Goal: Task Accomplishment & Management: Use online tool/utility

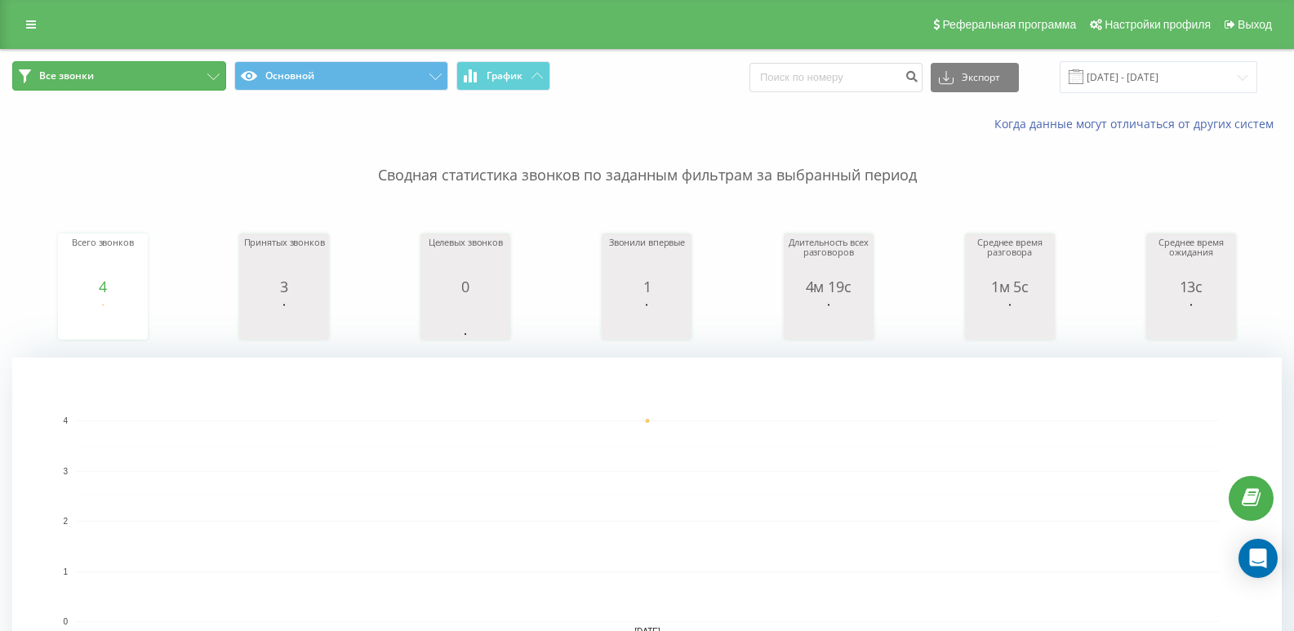
click at [131, 83] on button "Все звонки" at bounding box center [119, 75] width 214 height 29
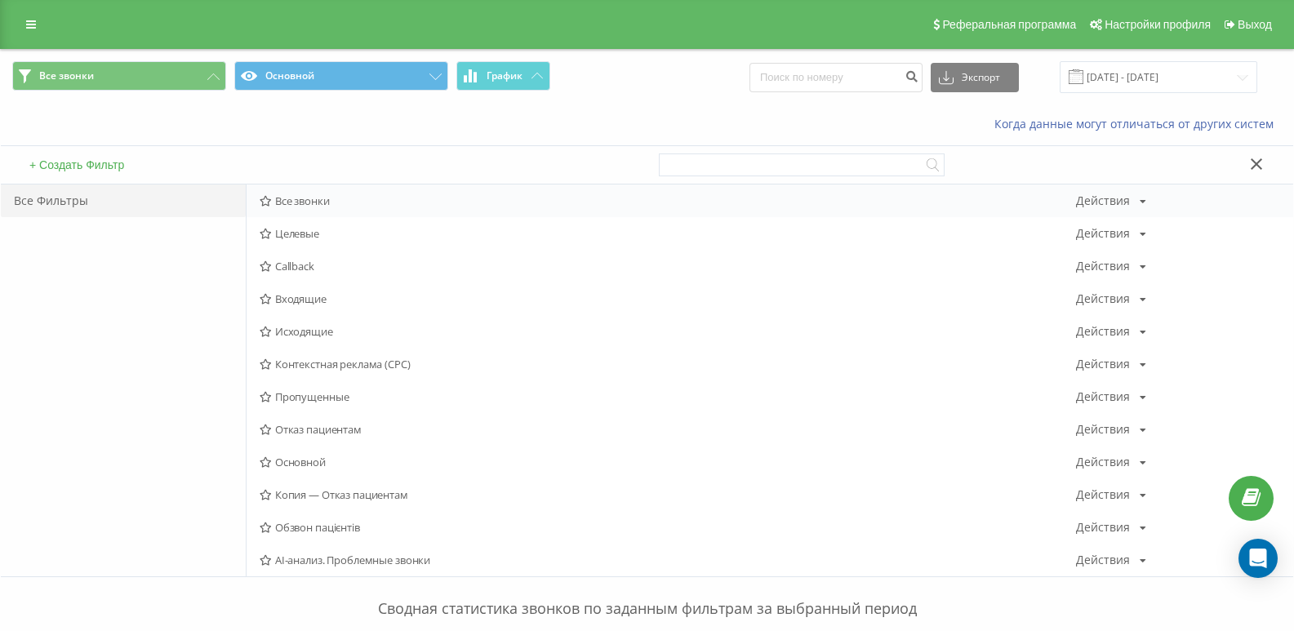
click at [304, 203] on span "Все звонки" at bounding box center [668, 200] width 816 height 11
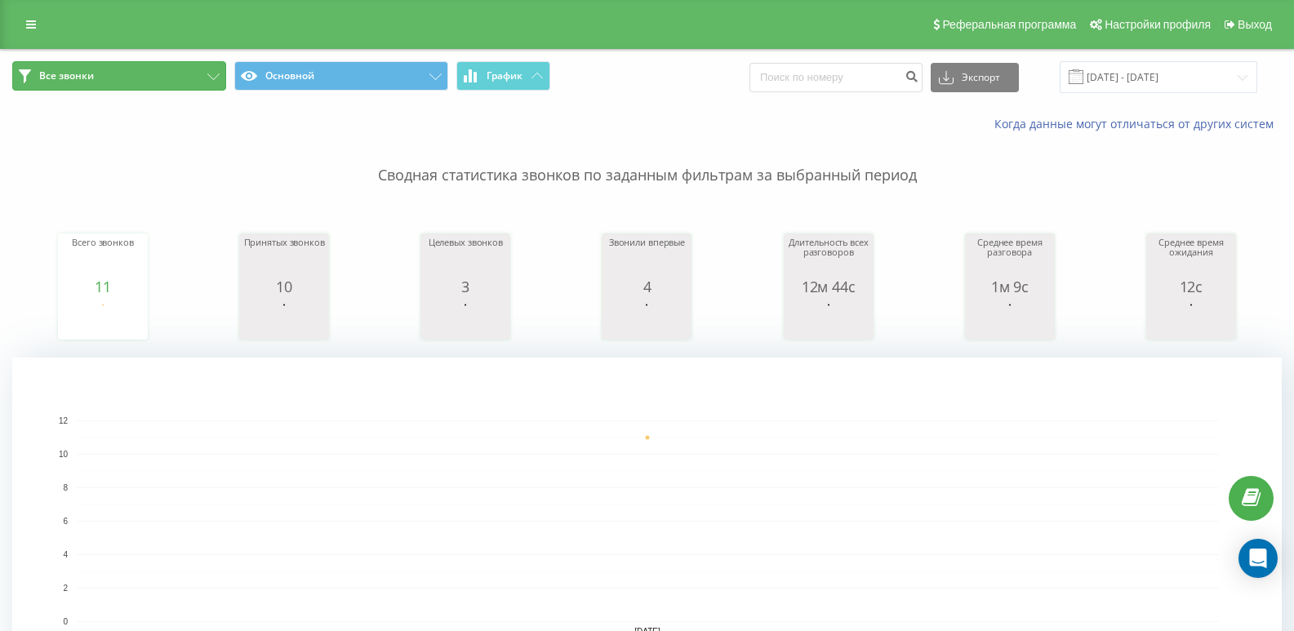
click at [111, 90] on button "Все звонки" at bounding box center [119, 75] width 214 height 29
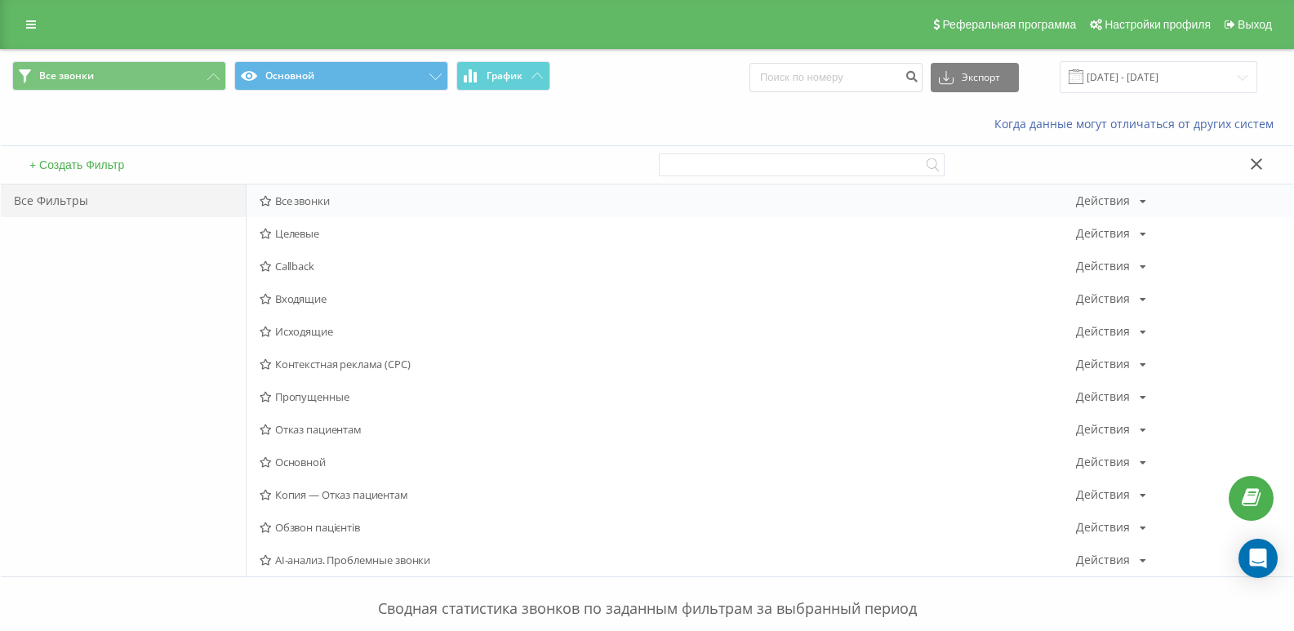
click at [277, 202] on span "Все звонки" at bounding box center [668, 200] width 816 height 11
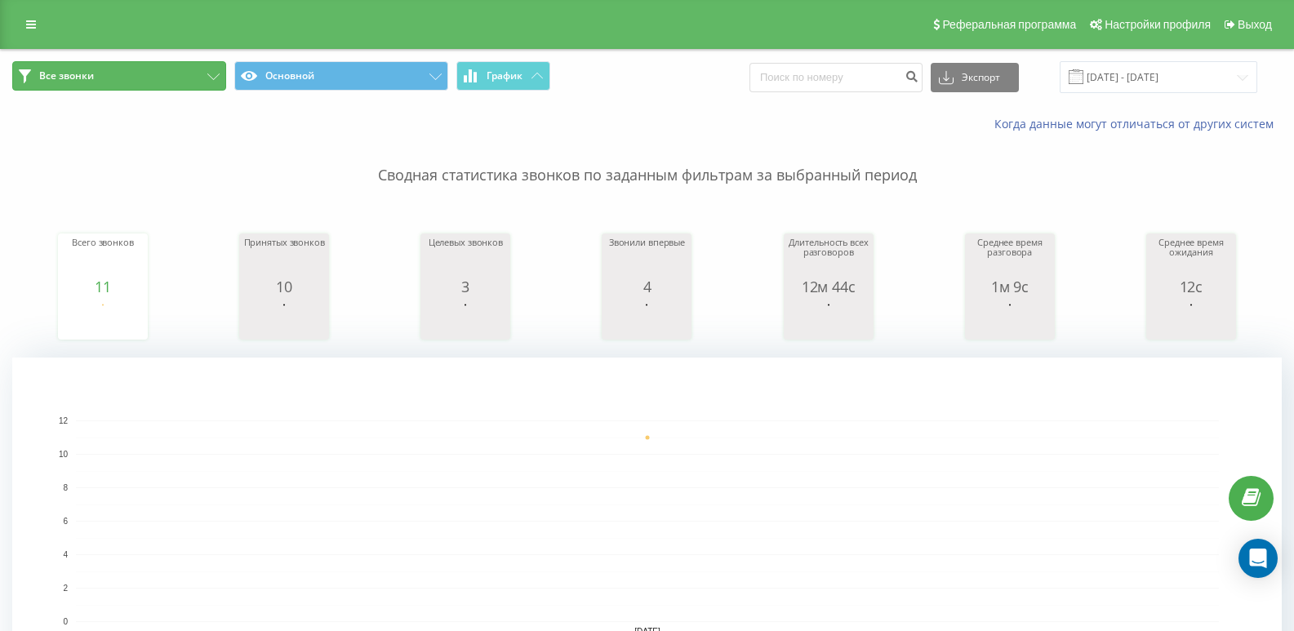
click at [104, 79] on button "Все звонки" at bounding box center [119, 75] width 214 height 29
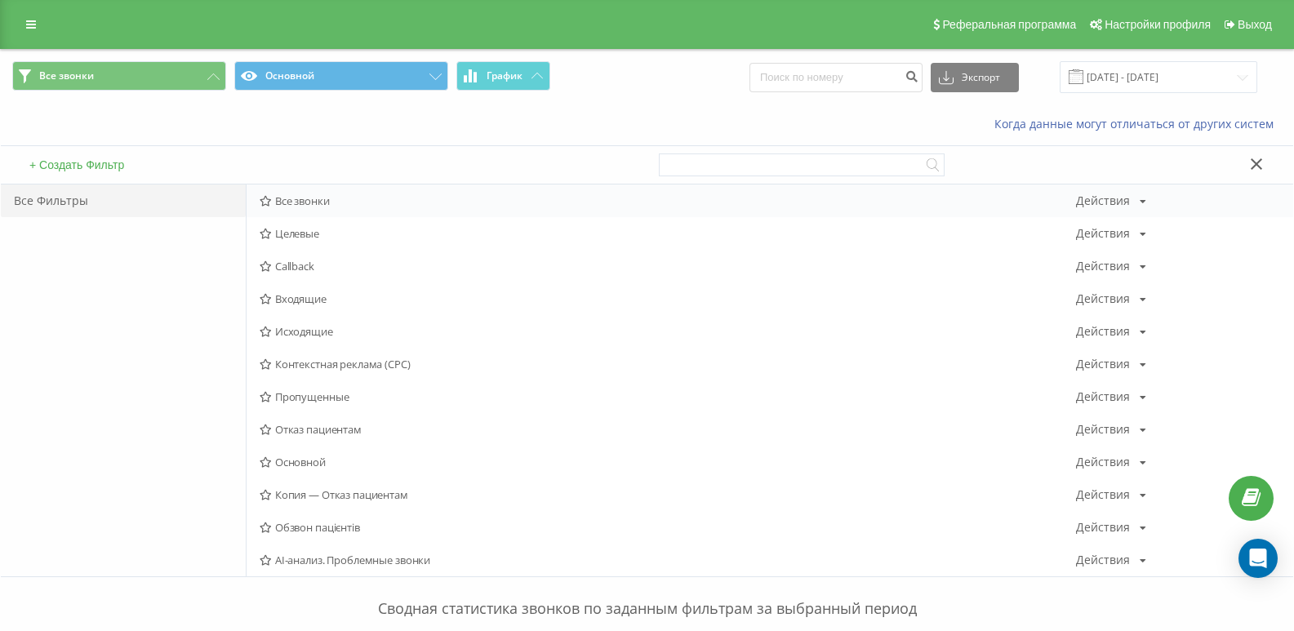
click at [335, 199] on span "Все звонки" at bounding box center [668, 200] width 816 height 11
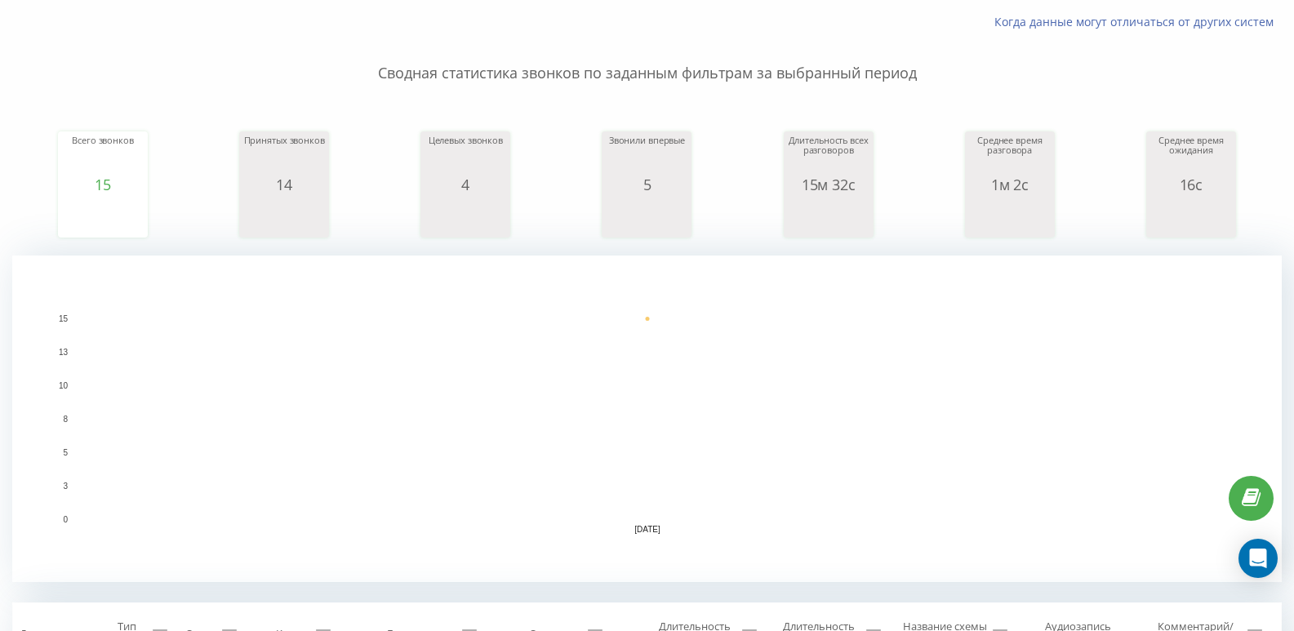
scroll to position [408, 0]
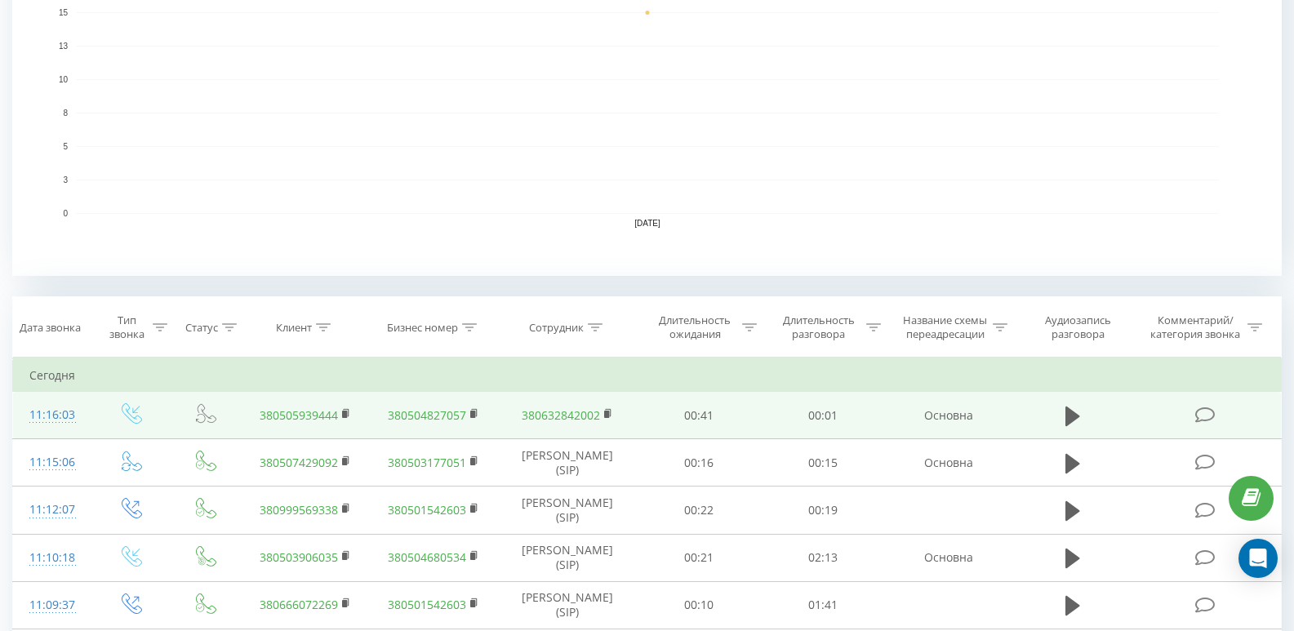
click at [54, 414] on div "11:16:03" at bounding box center [52, 415] width 47 height 32
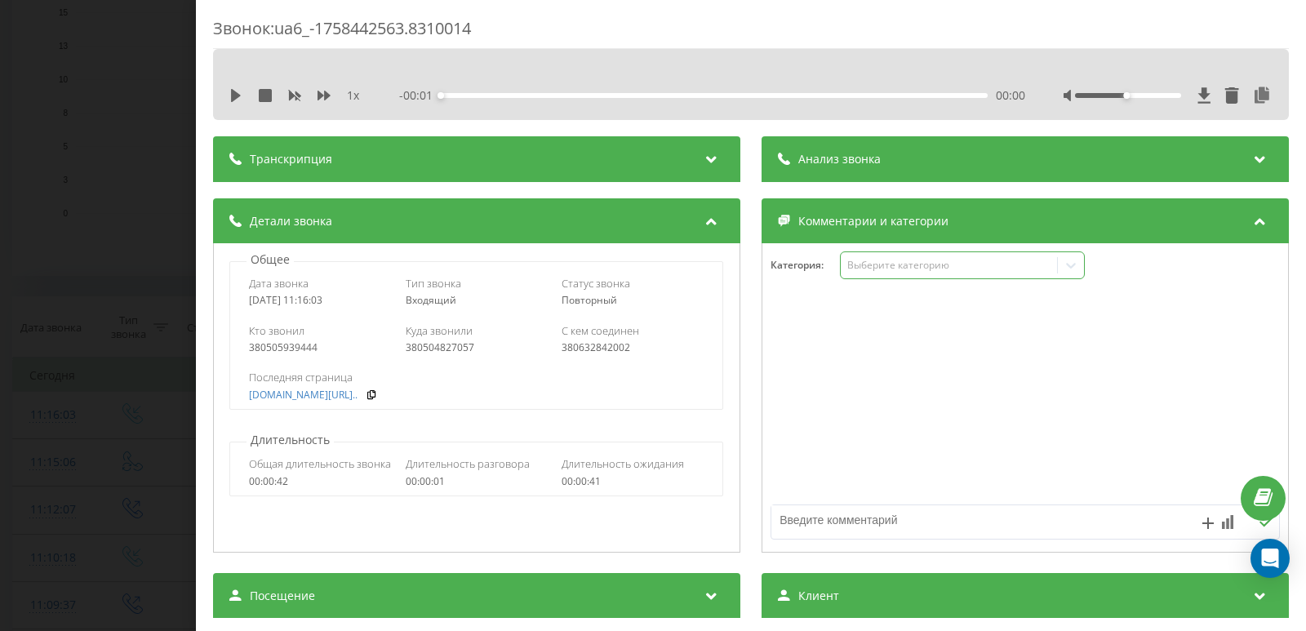
click at [867, 266] on div "Выберите категорию" at bounding box center [949, 265] width 204 height 13
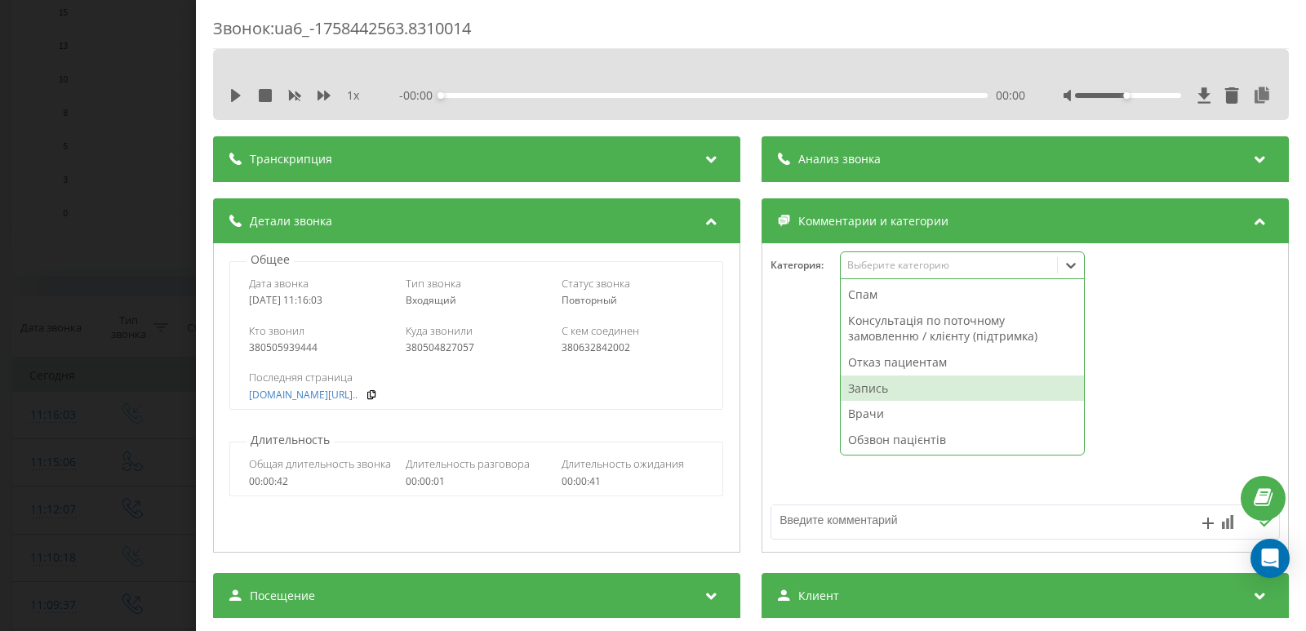
click at [857, 384] on div "Запись" at bounding box center [962, 388] width 243 height 26
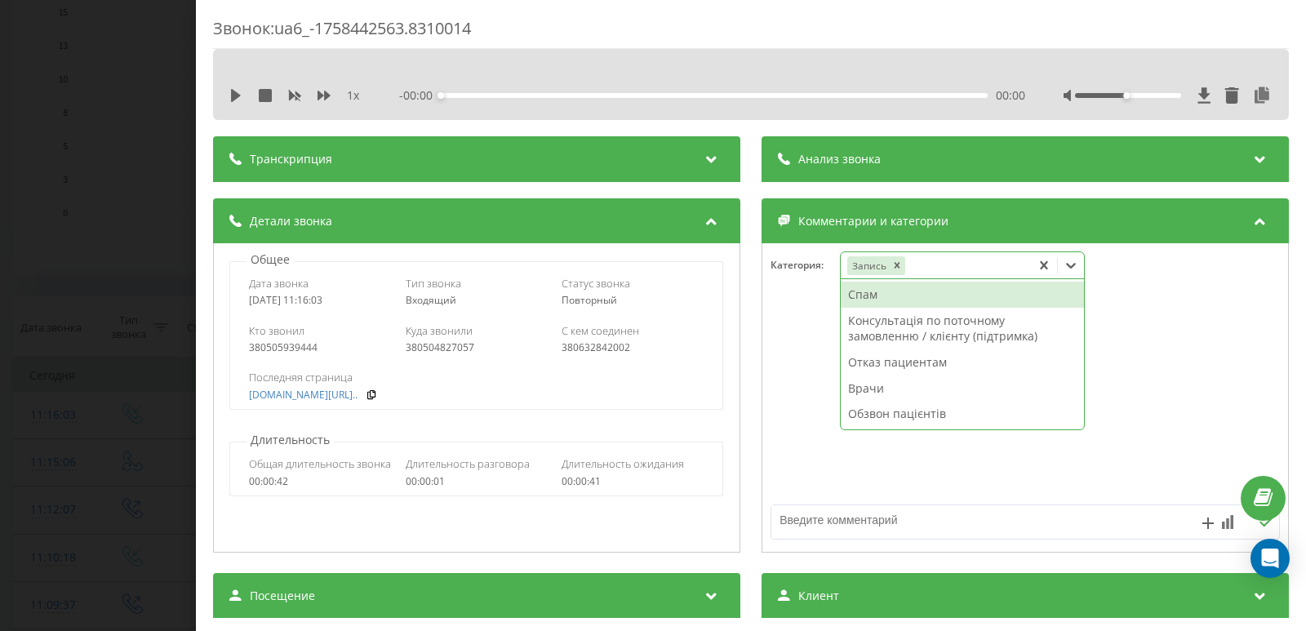
click at [18, 285] on div "Звонок : ua6_-1758442563.8310014 1 x - 00:00 00:00 00:00 Транскрипция Для анали…" at bounding box center [653, 315] width 1306 height 631
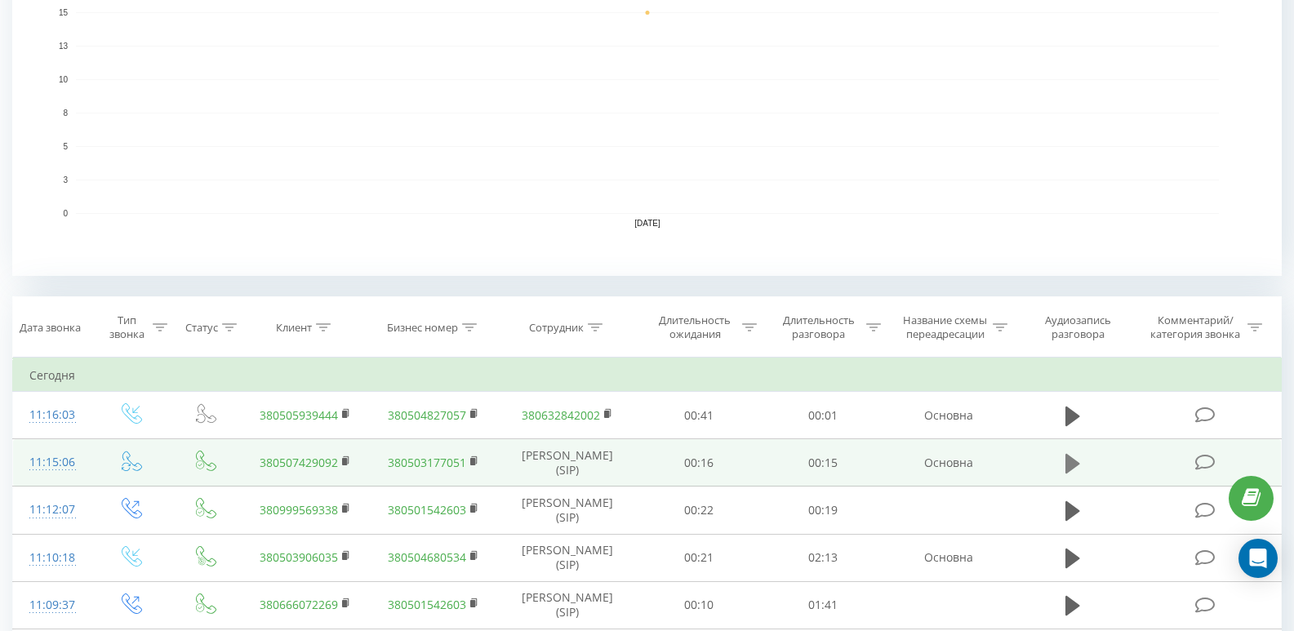
click at [1065, 457] on icon at bounding box center [1072, 463] width 15 height 23
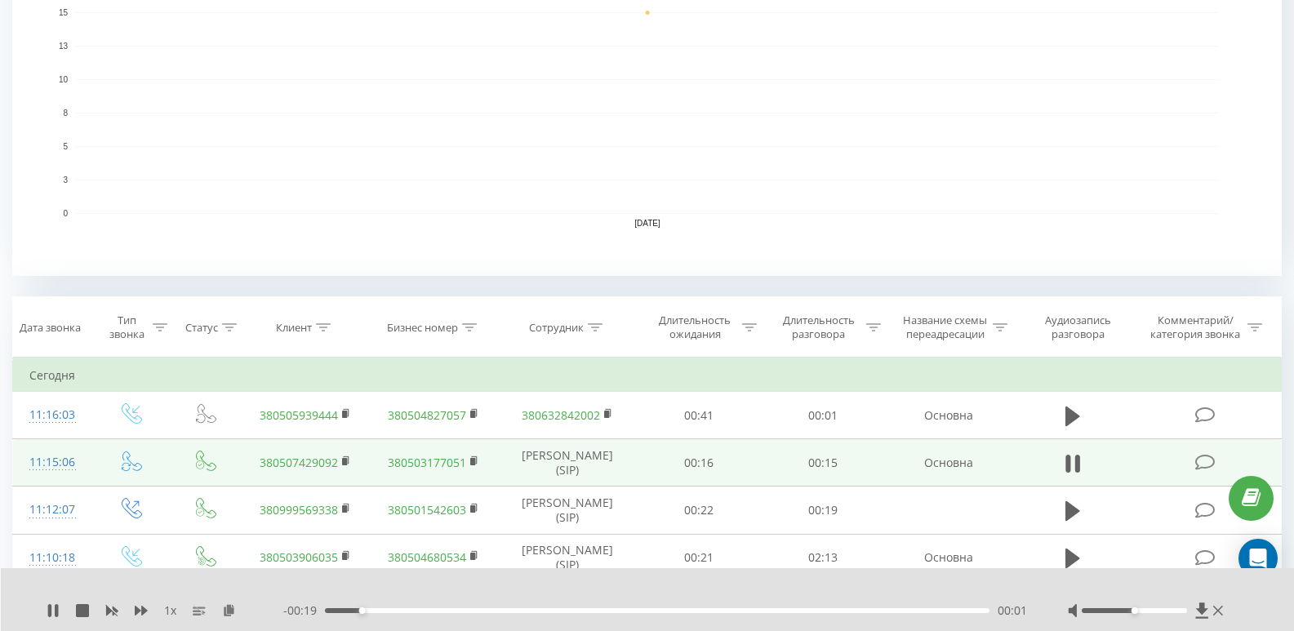
drag, startPoint x: 437, startPoint y: 613, endPoint x: 470, endPoint y: 612, distance: 32.7
click at [438, 613] on div "- 00:19 00:01 00:01" at bounding box center [655, 610] width 744 height 16
click at [485, 611] on div "00:01" at bounding box center [657, 610] width 664 height 5
drag, startPoint x: 528, startPoint y: 610, endPoint x: 583, endPoint y: 607, distance: 54.7
click at [539, 610] on div "00:06" at bounding box center [657, 610] width 664 height 5
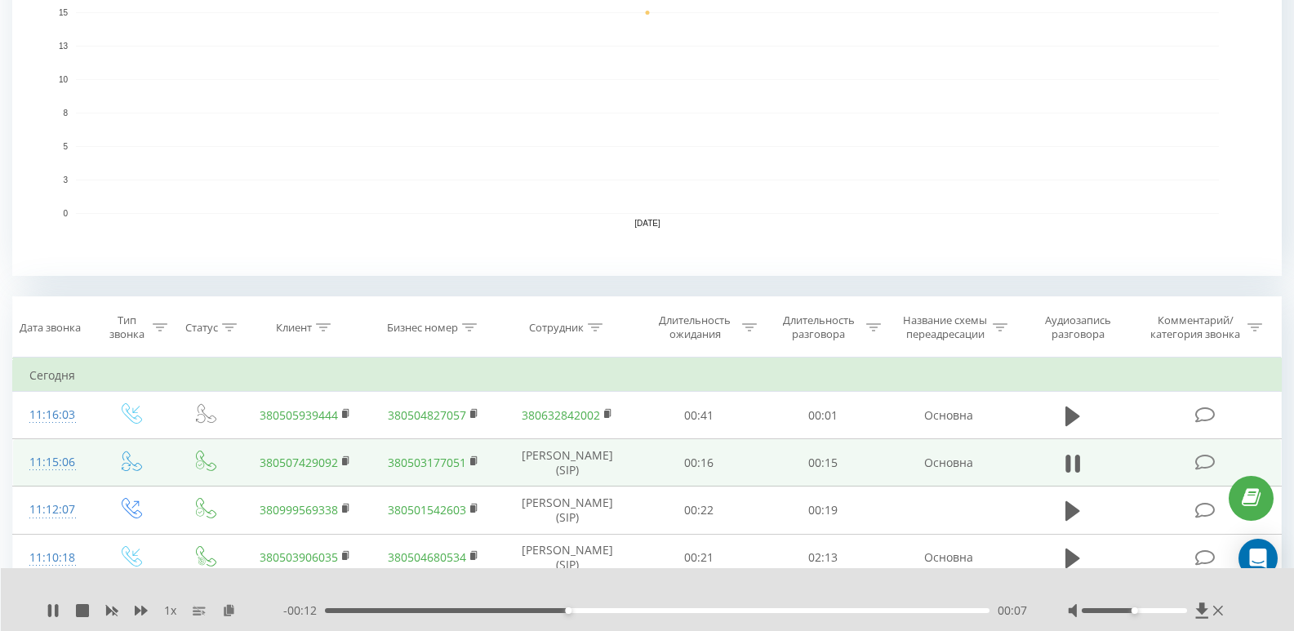
click at [602, 611] on div "00:07" at bounding box center [657, 610] width 664 height 5
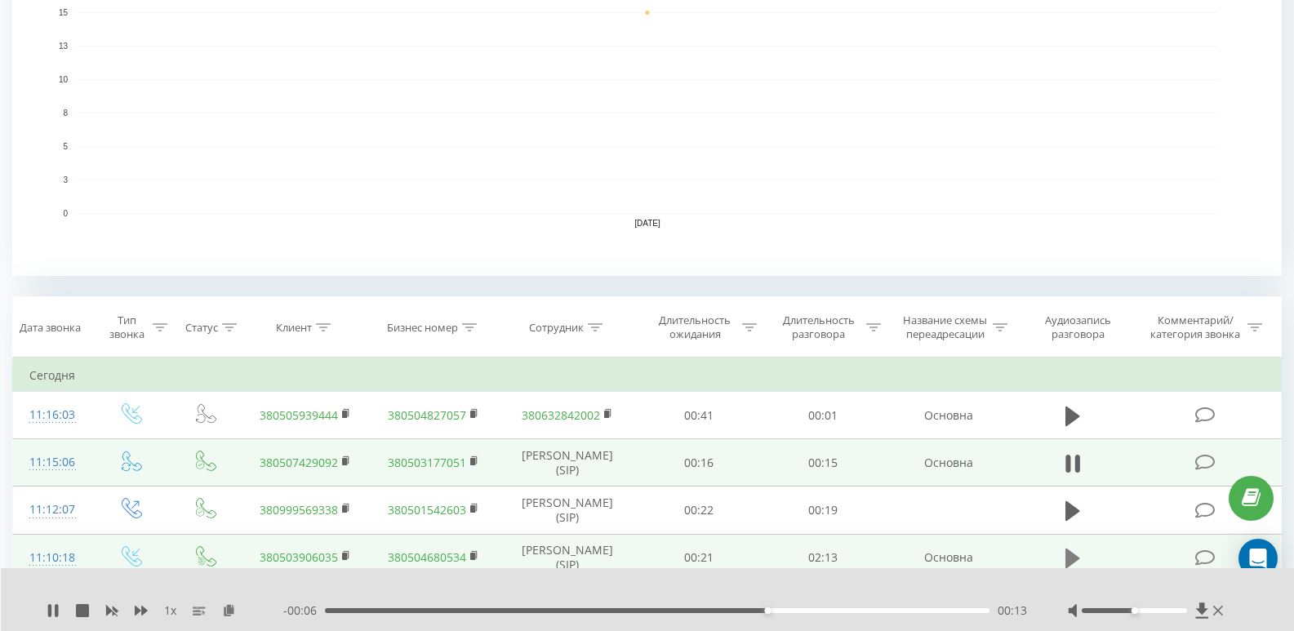
click at [1076, 561] on icon at bounding box center [1072, 558] width 15 height 20
click at [530, 611] on div "00:41" at bounding box center [657, 610] width 664 height 5
click at [588, 613] on div "- 01:32 00:41 00:41" at bounding box center [655, 610] width 744 height 16
drag, startPoint x: 1140, startPoint y: 611, endPoint x: 1191, endPoint y: 615, distance: 50.8
click at [1191, 615] on div at bounding box center [1147, 610] width 159 height 16
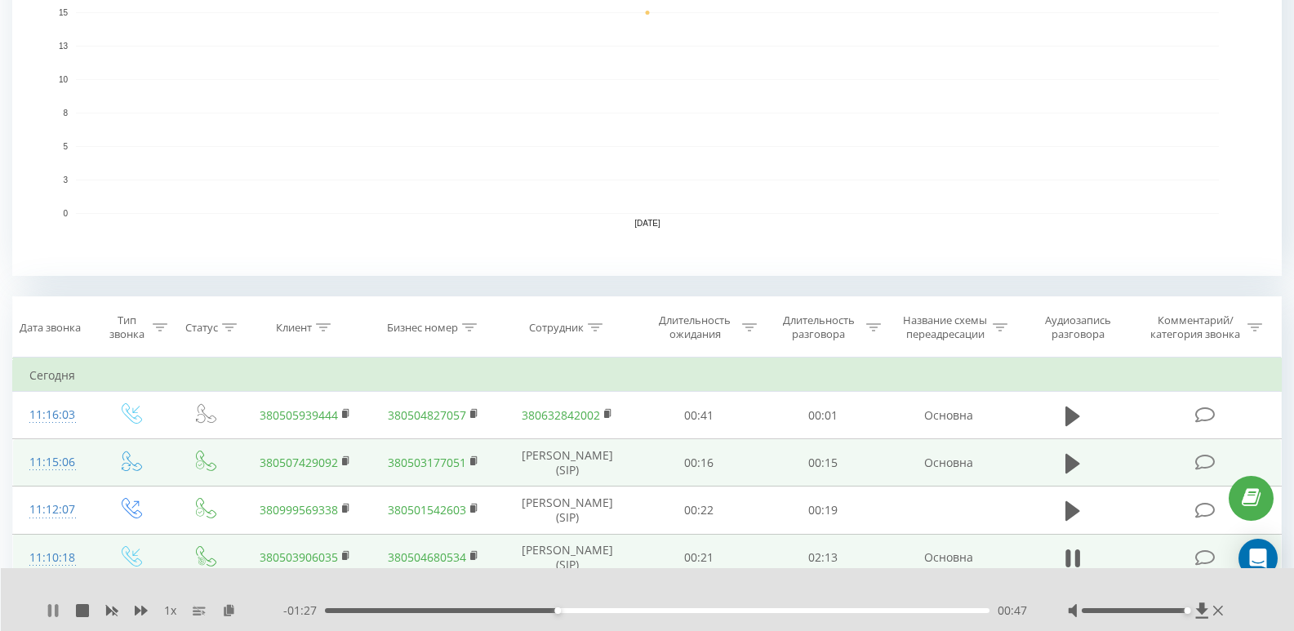
click at [52, 606] on icon at bounding box center [53, 610] width 13 height 13
click at [36, 461] on div "11:15:06" at bounding box center [52, 462] width 47 height 32
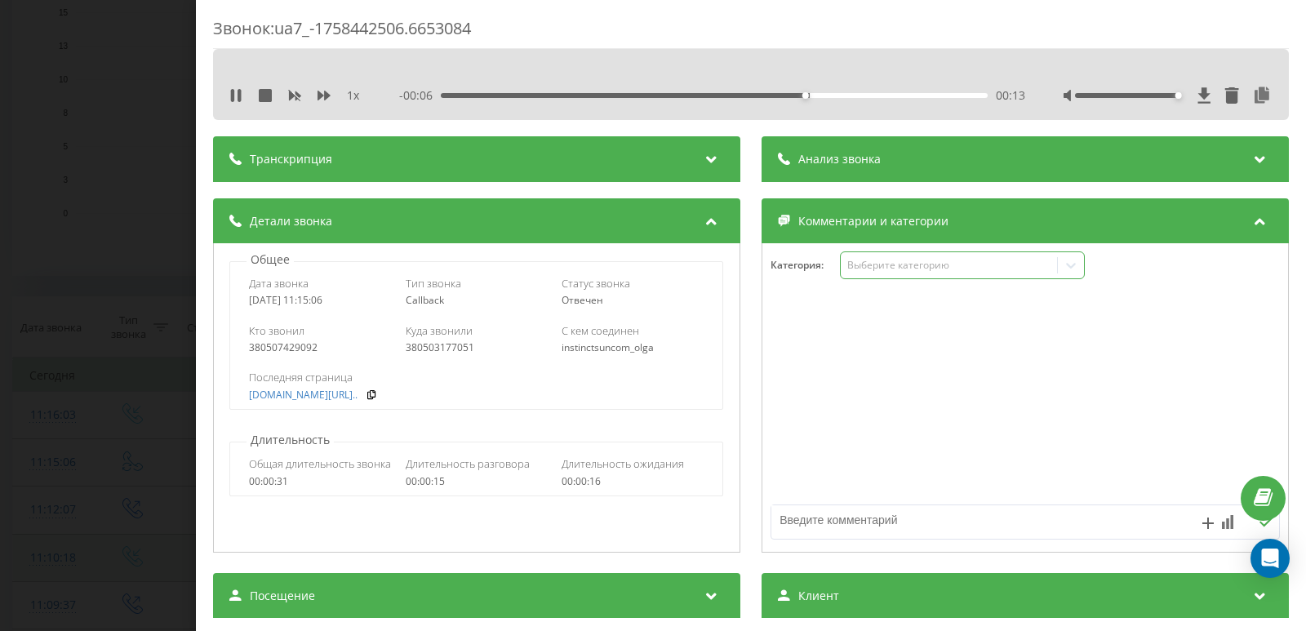
click at [870, 264] on div "Выберите категорию" at bounding box center [949, 265] width 204 height 13
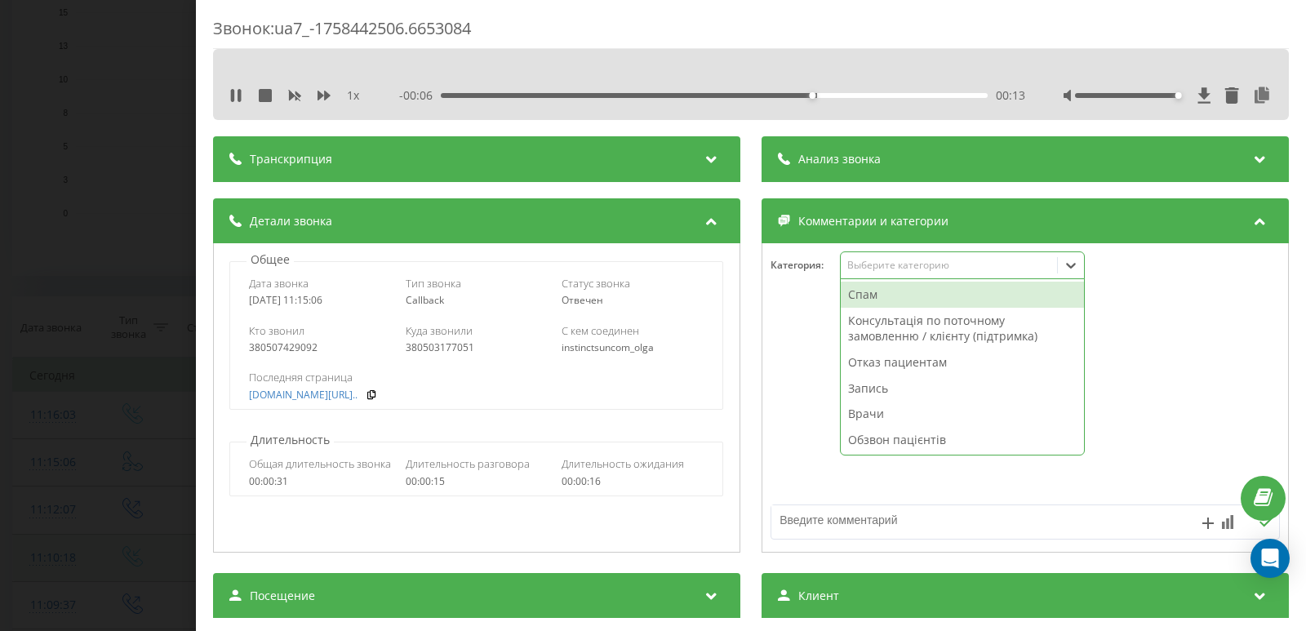
click at [868, 296] on div "Спам" at bounding box center [962, 295] width 243 height 26
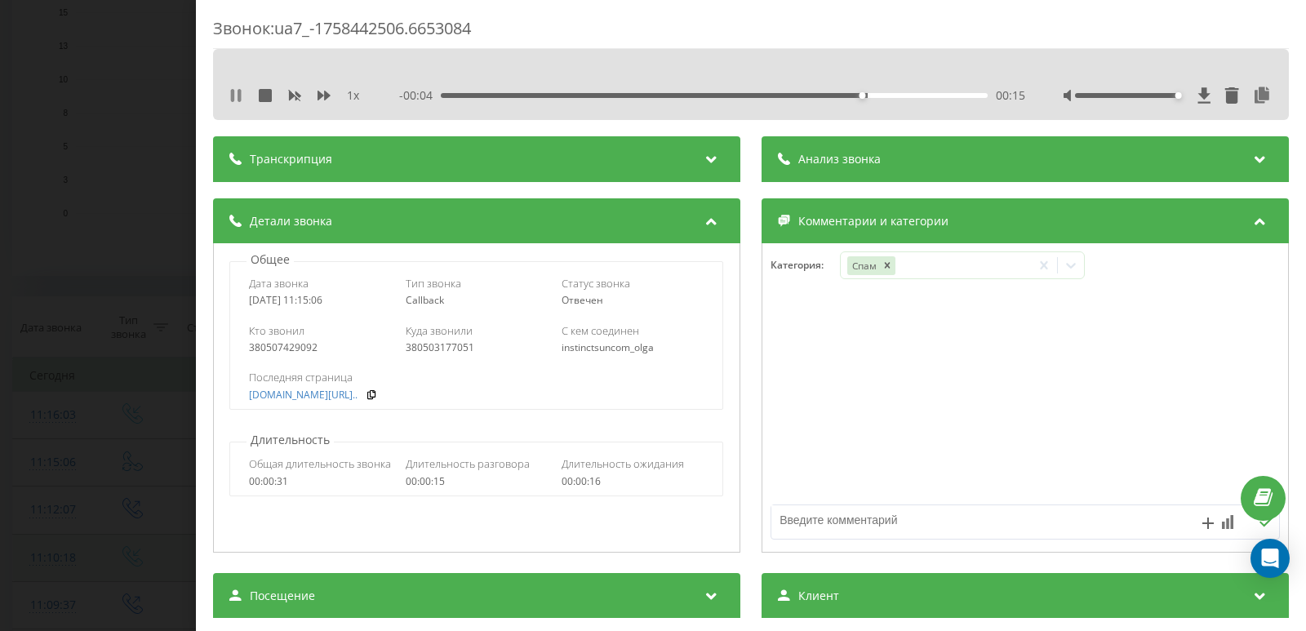
click at [239, 94] on icon at bounding box center [235, 95] width 13 height 13
click at [109, 196] on div "Звонок : ua7_-1758442506.6653084 1 x - 00:04 00:15 00:15 Транскрипция Для анали…" at bounding box center [653, 315] width 1306 height 631
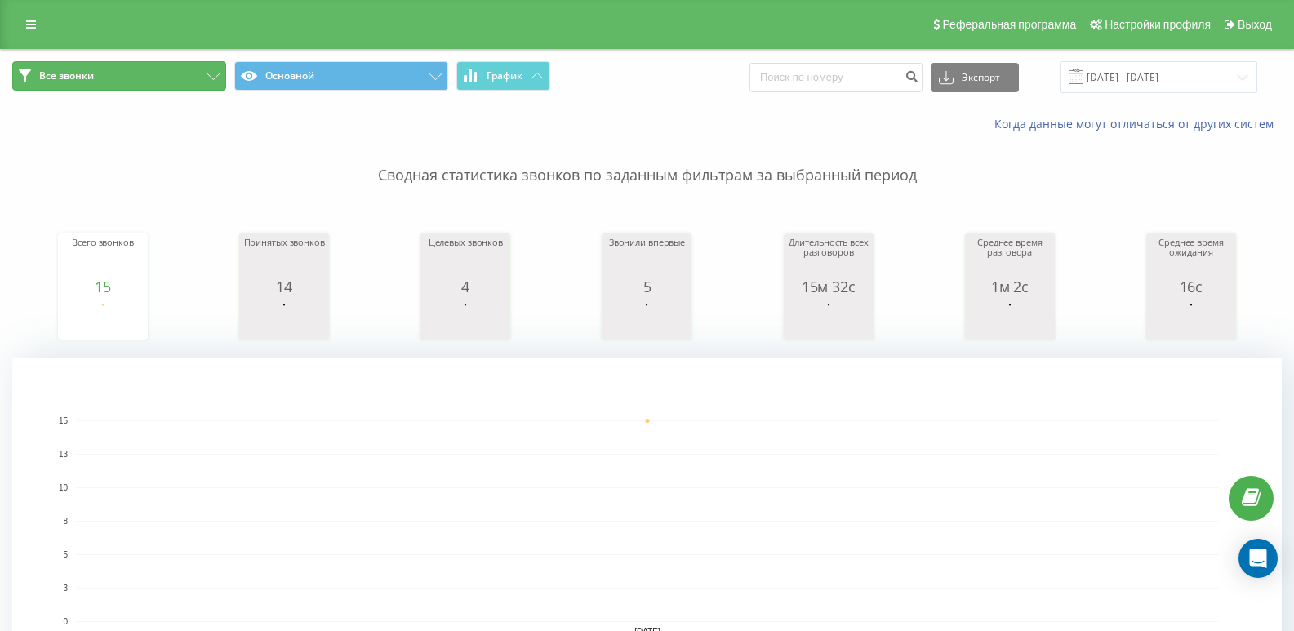
click at [189, 81] on button "Все звонки" at bounding box center [119, 75] width 214 height 29
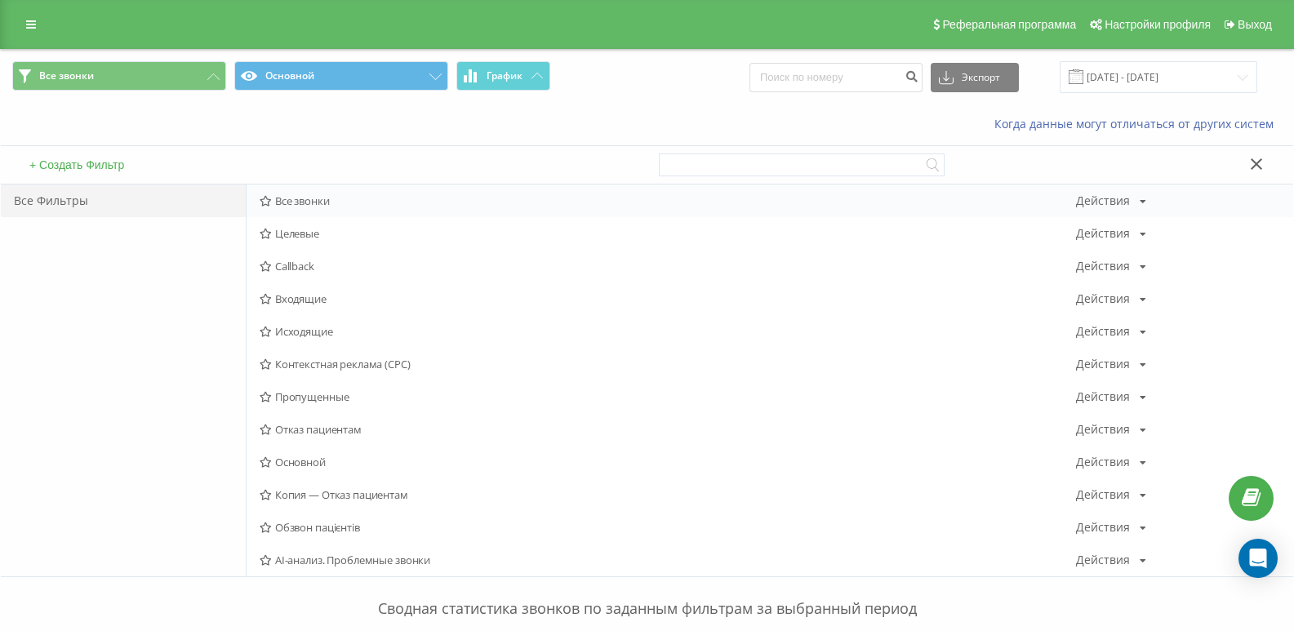
click at [313, 200] on span "Все звонки" at bounding box center [668, 200] width 816 height 11
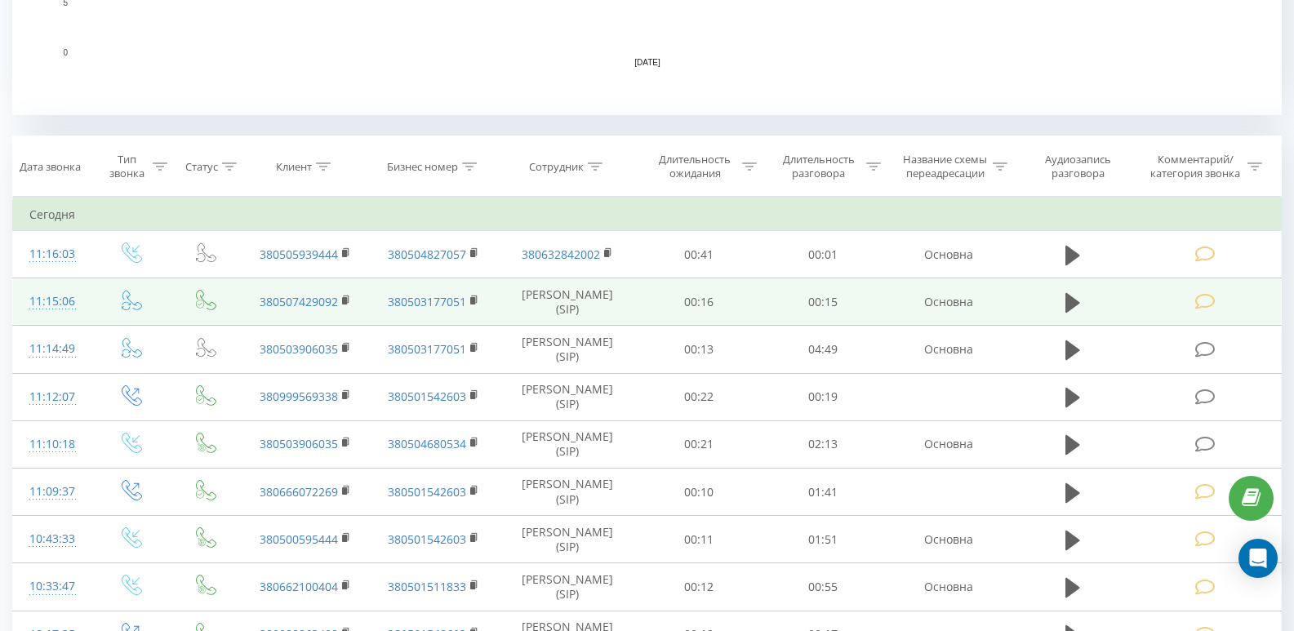
scroll to position [571, 0]
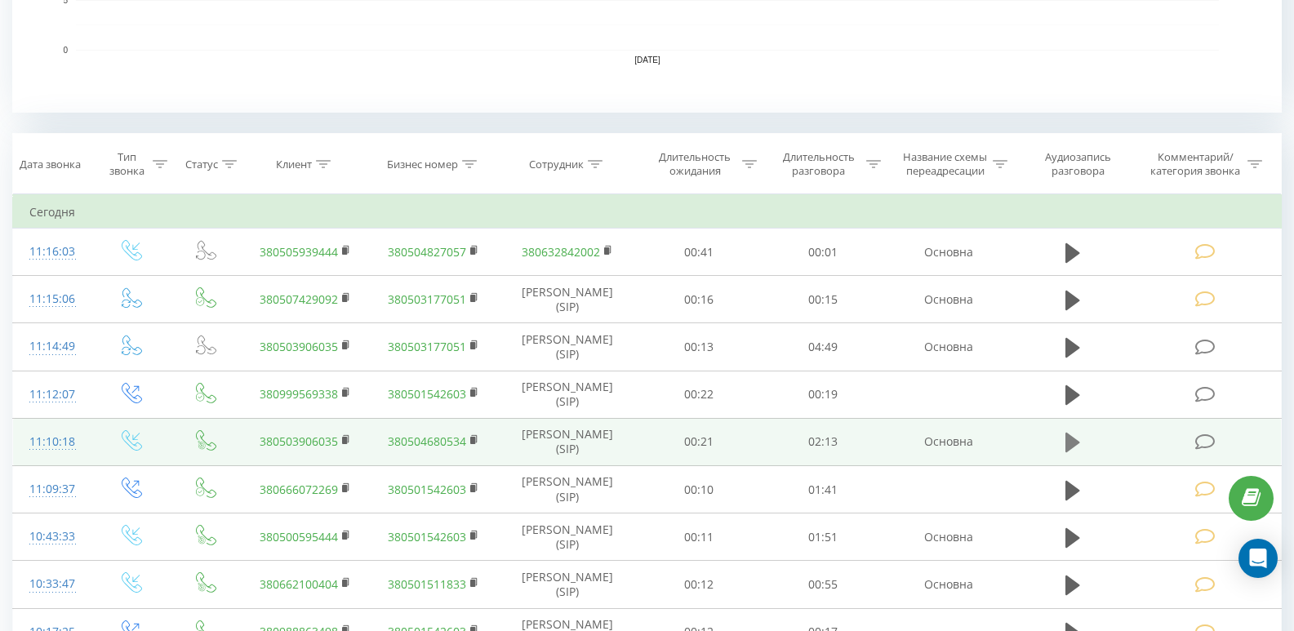
click at [1064, 437] on button at bounding box center [1072, 442] width 24 height 24
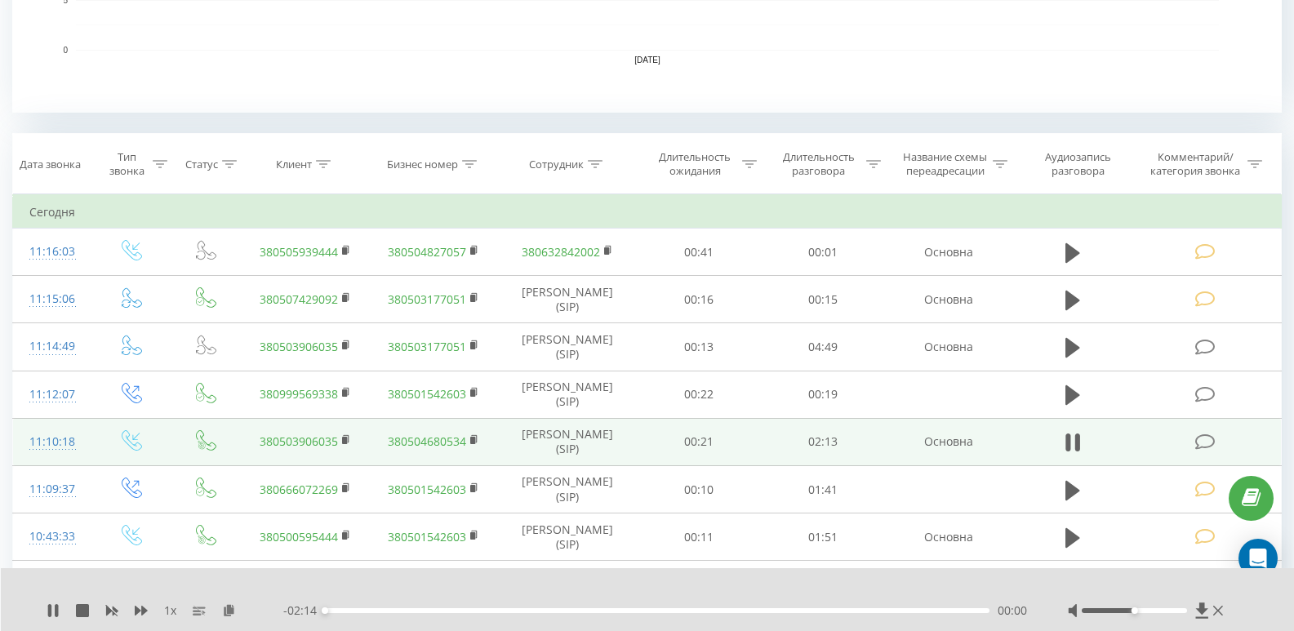
click at [748, 610] on div "00:00" at bounding box center [657, 610] width 664 height 5
click at [823, 614] on div "- 00:47 01:26 01:26" at bounding box center [655, 610] width 744 height 16
click at [859, 607] on div "- 00:47 01:27 01:27" at bounding box center [655, 610] width 744 height 16
click at [863, 612] on div "01:27" at bounding box center [657, 610] width 664 height 5
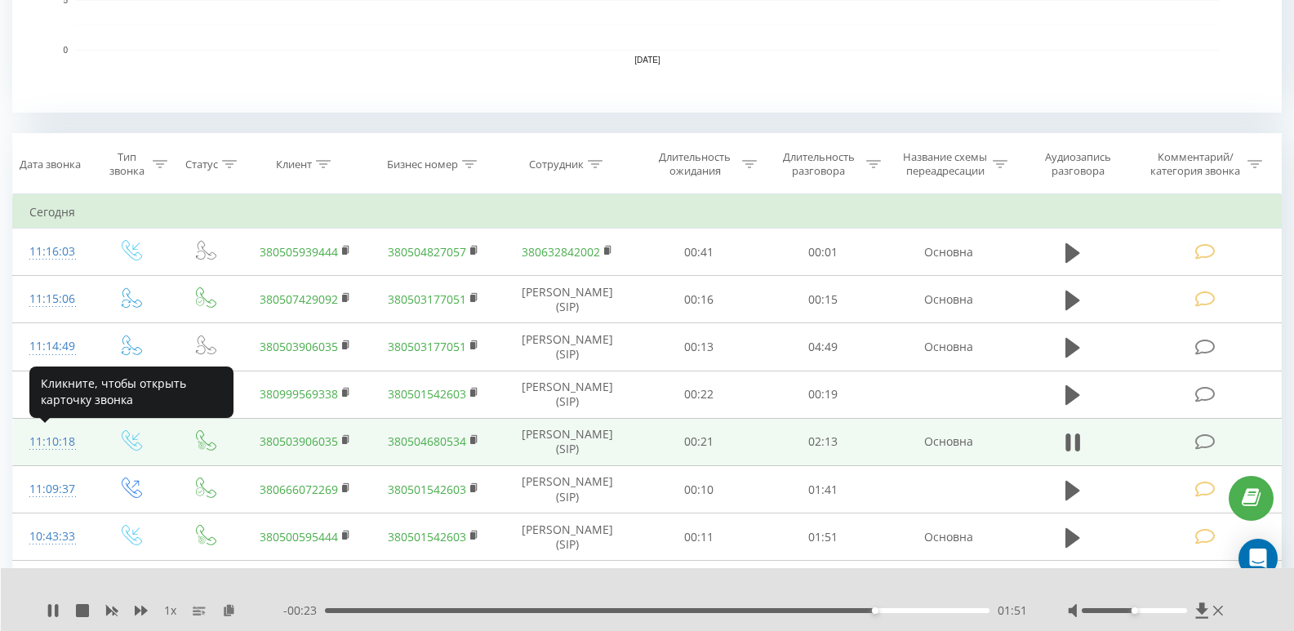
click at [70, 441] on div "11:10:18" at bounding box center [52, 442] width 47 height 32
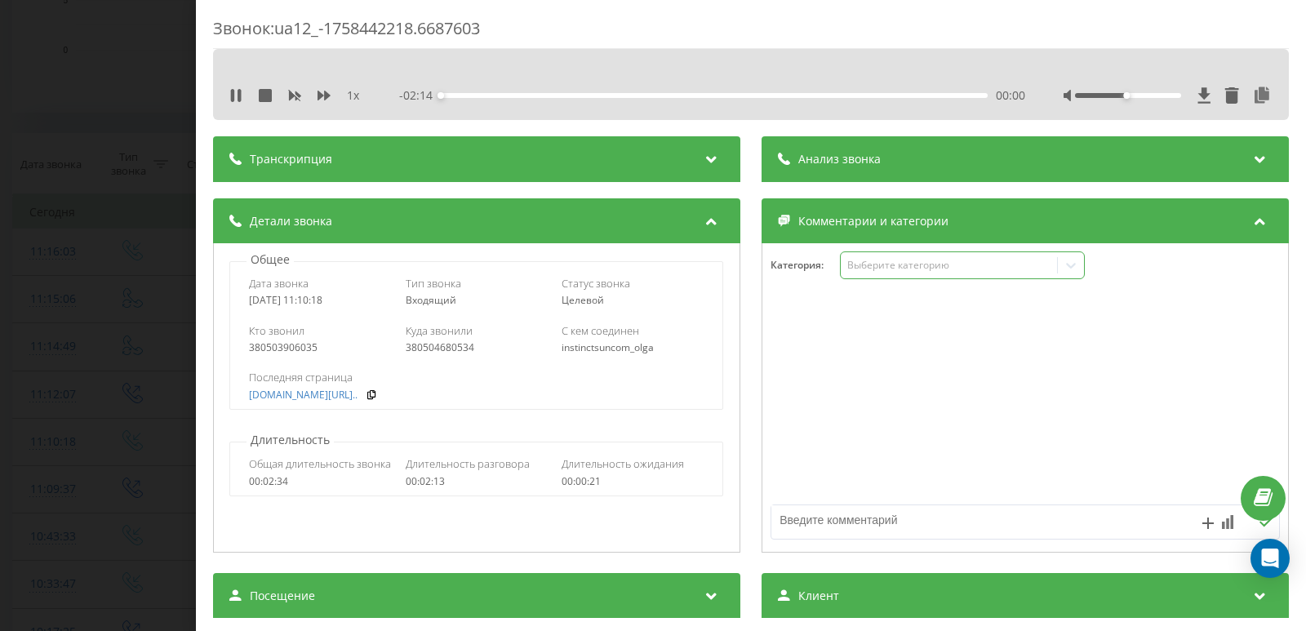
click at [873, 258] on div "Выберите категорию" at bounding box center [962, 265] width 245 height 28
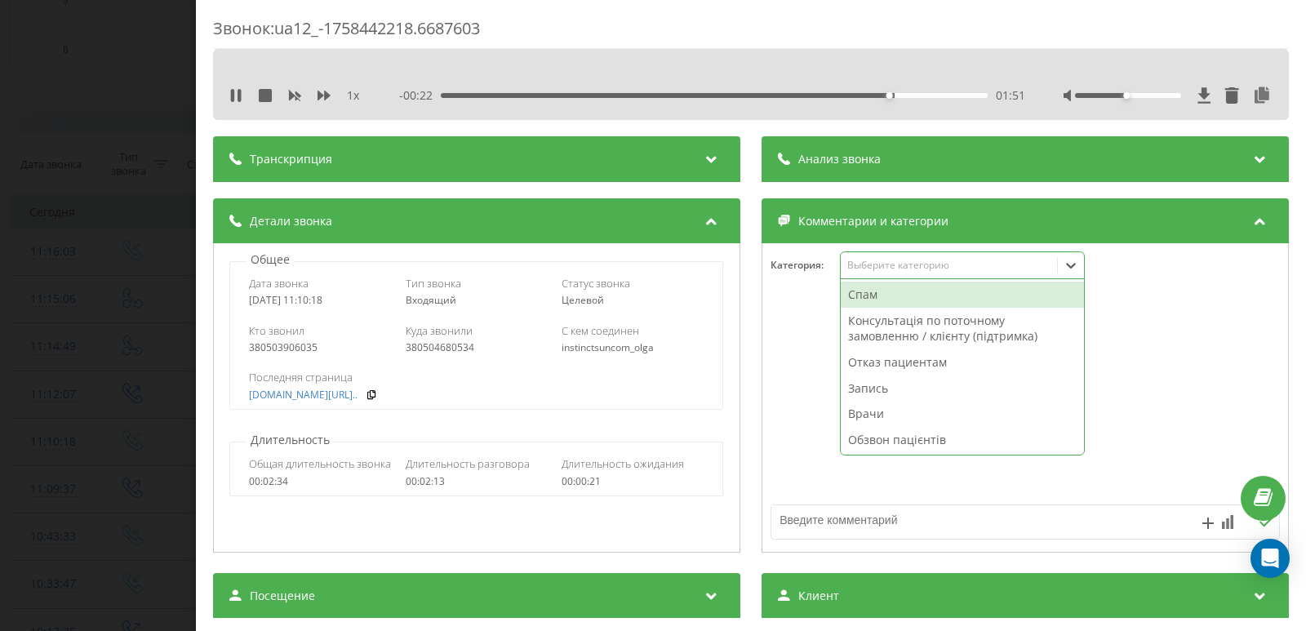
click at [872, 294] on div "Спам" at bounding box center [962, 295] width 243 height 26
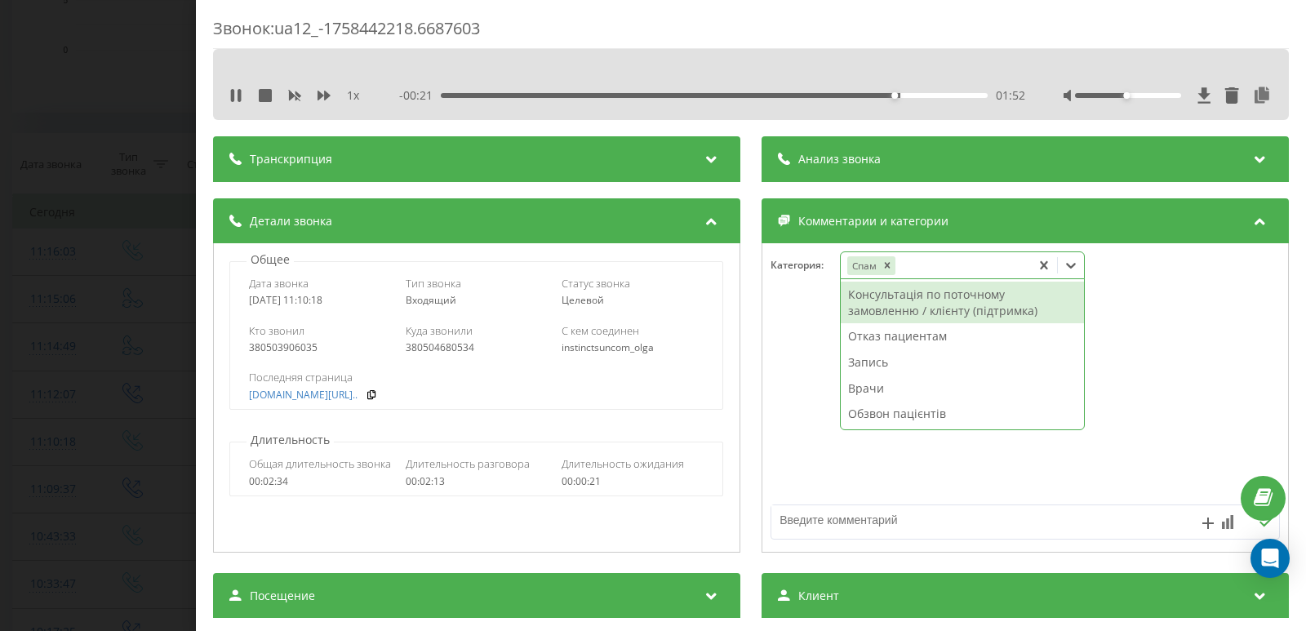
click at [16, 151] on div "Звонок : ua12_-1758442218.6687603 1 x - 00:21 01:52 01:52 Транскрипция Для анал…" at bounding box center [653, 315] width 1306 height 631
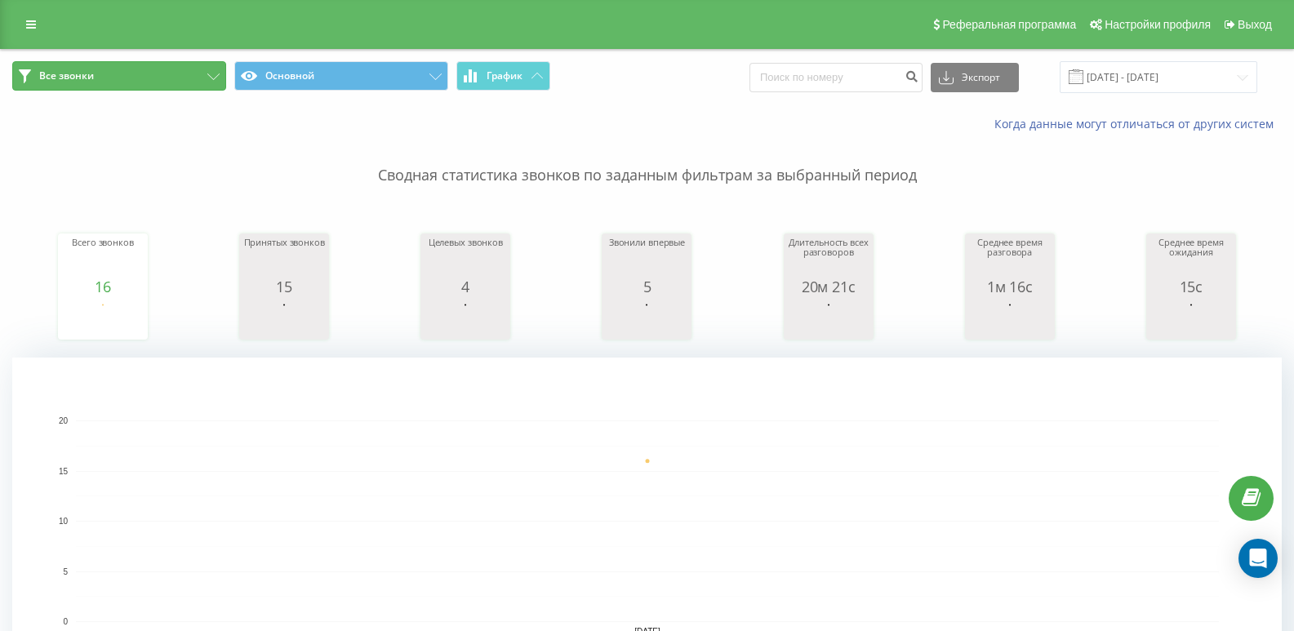
click at [130, 87] on button "Все звонки" at bounding box center [119, 75] width 214 height 29
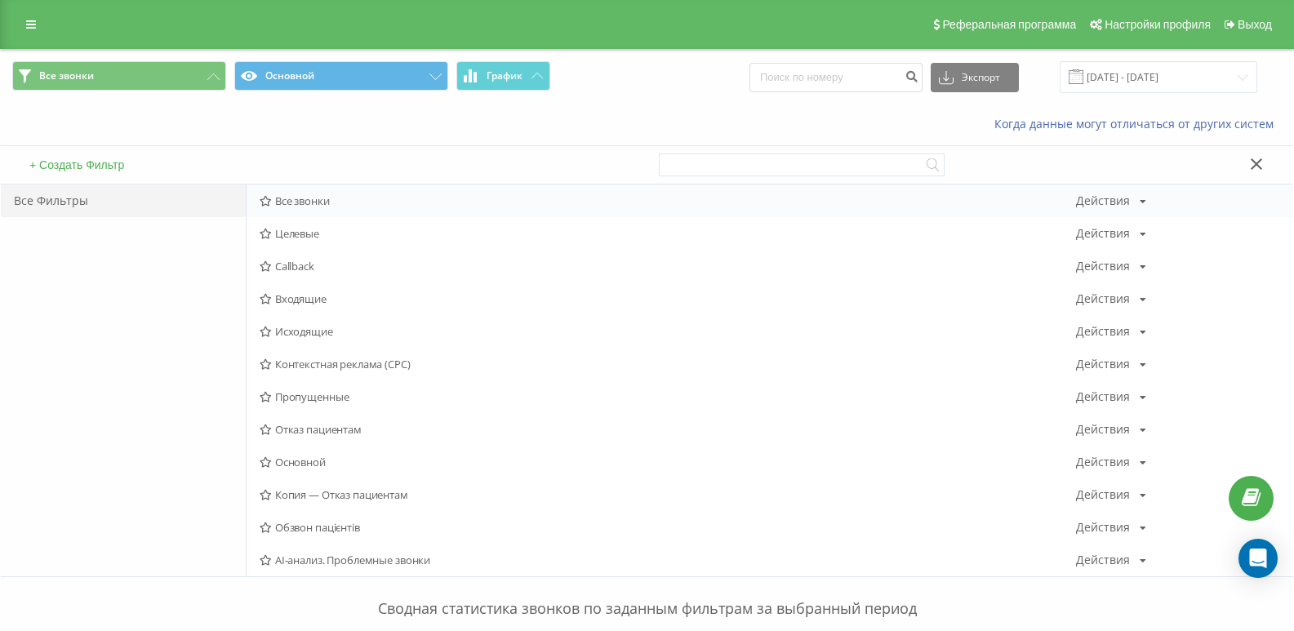
click at [295, 202] on span "Все звонки" at bounding box center [668, 200] width 816 height 11
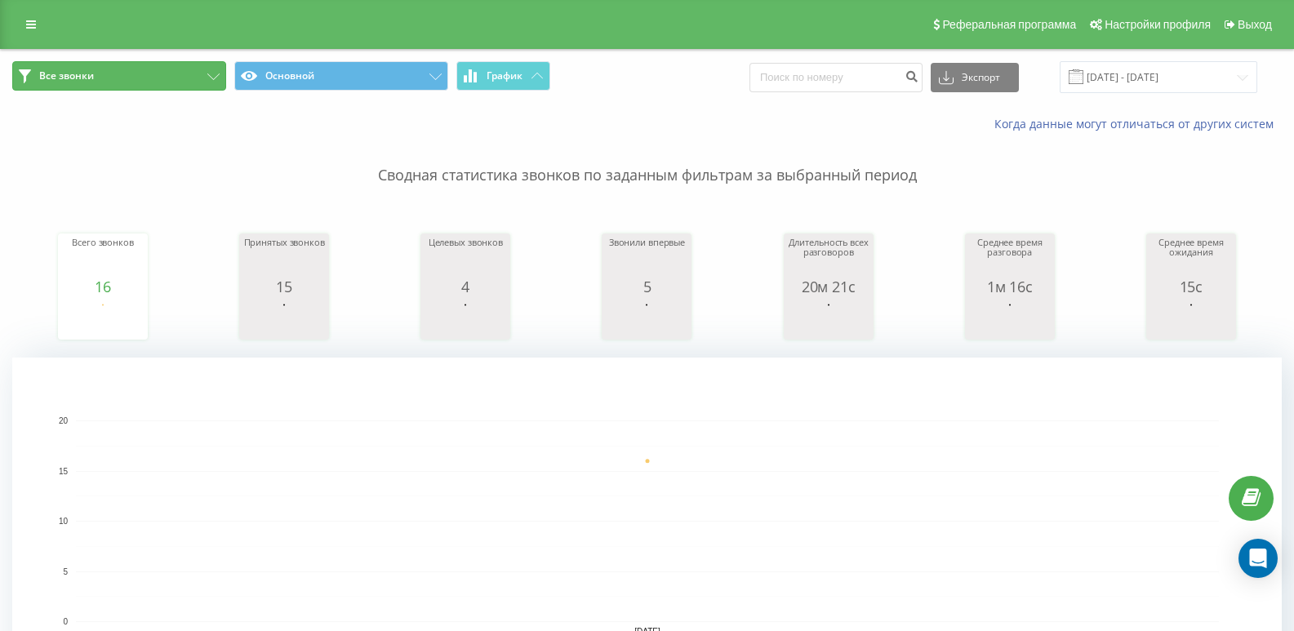
click at [154, 70] on button "Все звонки" at bounding box center [119, 75] width 214 height 29
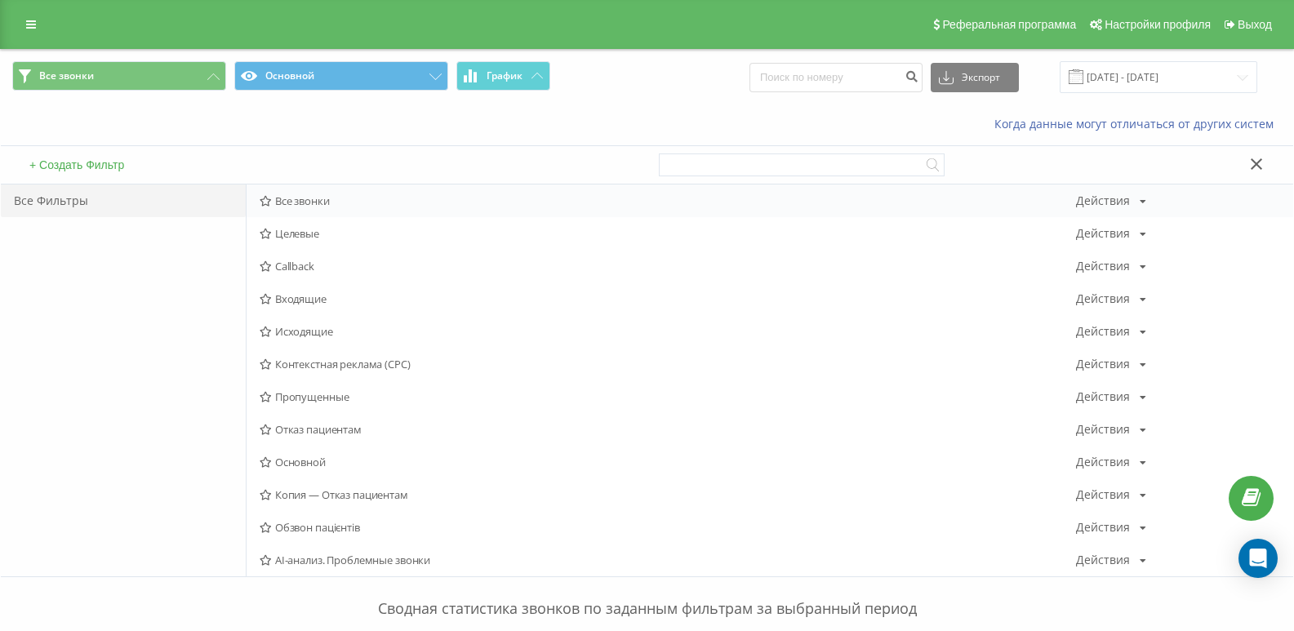
click at [278, 195] on span "Все звонки" at bounding box center [668, 200] width 816 height 11
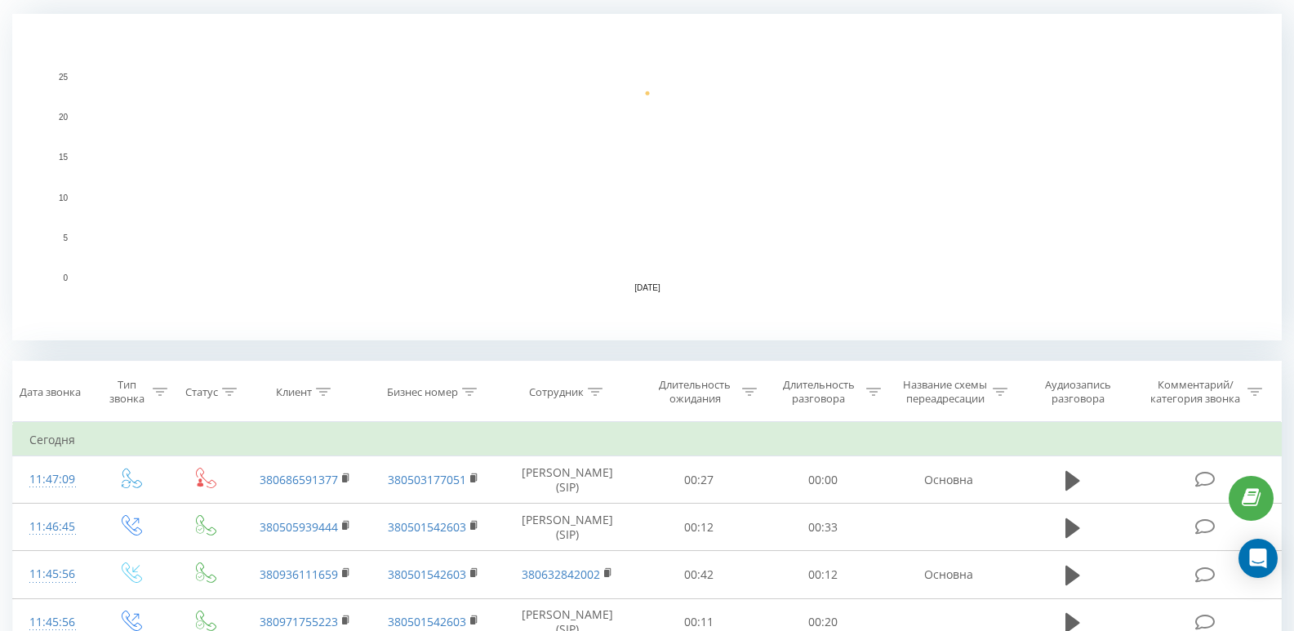
scroll to position [575, 0]
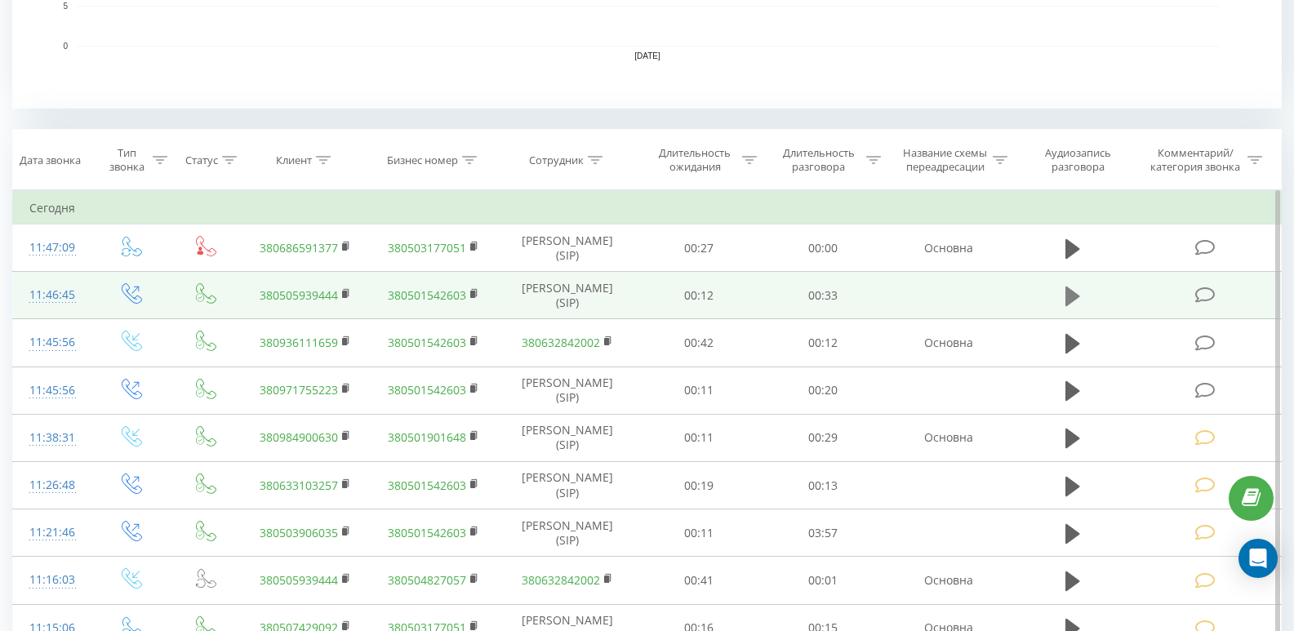
click at [1062, 291] on button at bounding box center [1072, 296] width 24 height 24
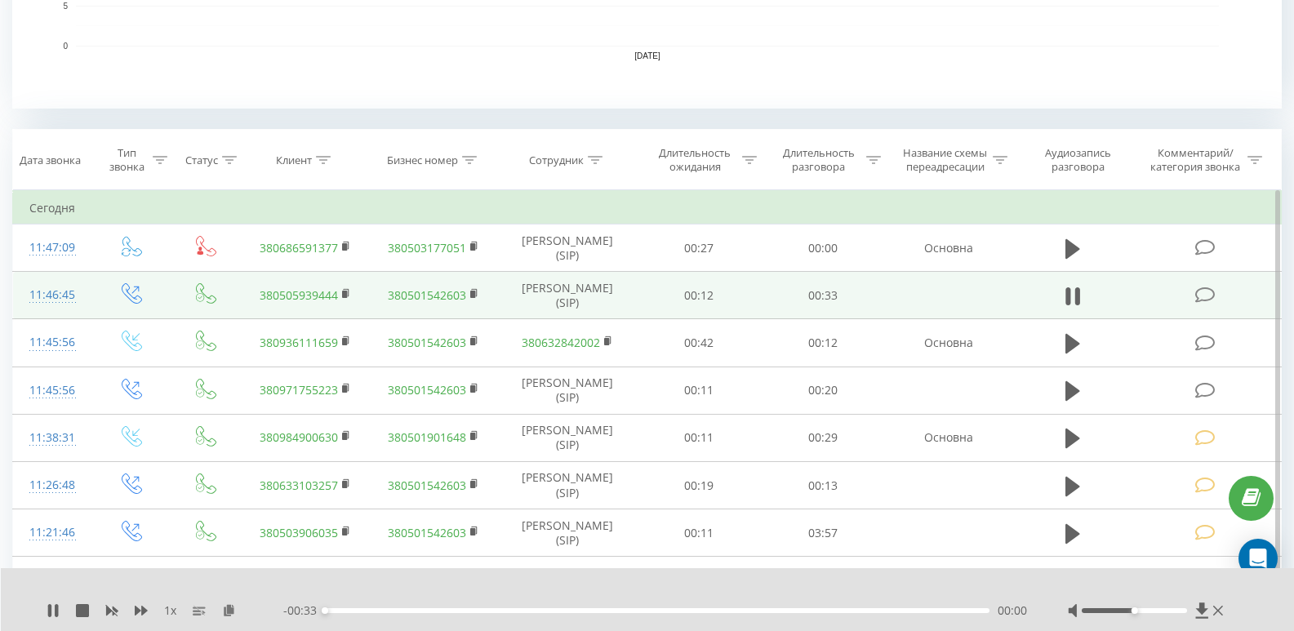
click at [343, 610] on div "00:00" at bounding box center [657, 610] width 664 height 5
click at [361, 610] on div "00:01" at bounding box center [657, 610] width 664 height 5
click at [378, 610] on div "00:02" at bounding box center [657, 610] width 664 height 5
click at [400, 610] on div "00:03" at bounding box center [657, 610] width 664 height 5
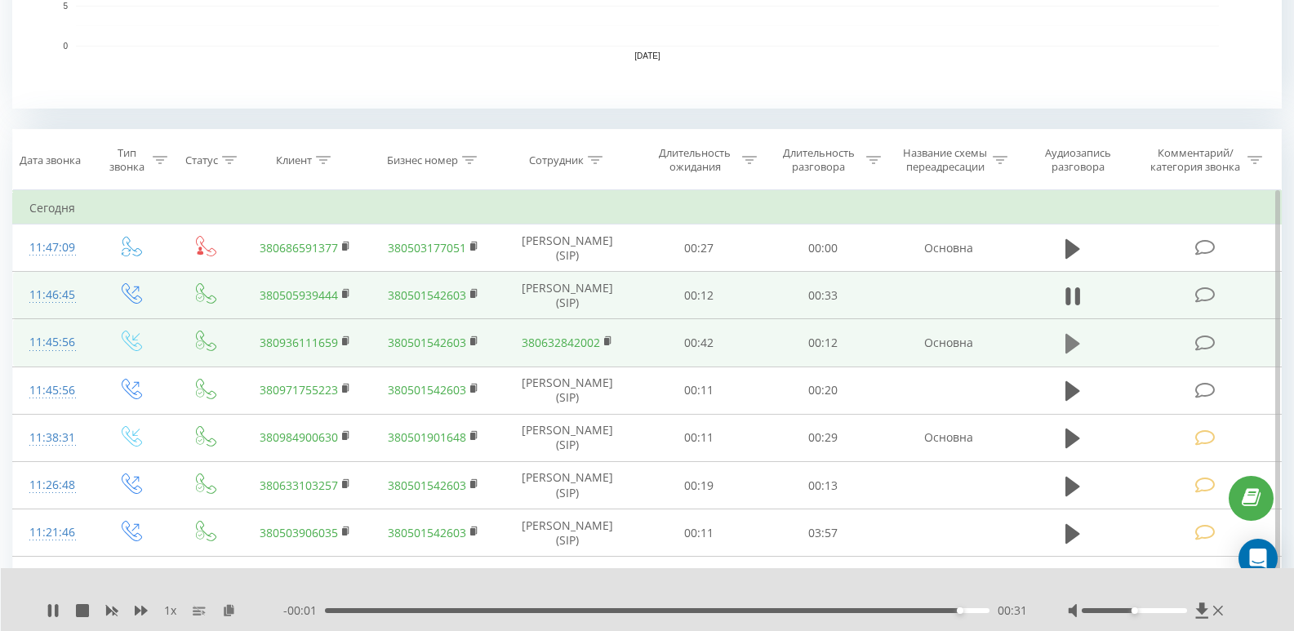
click at [1070, 347] on icon at bounding box center [1072, 344] width 15 height 20
click at [348, 612] on div "00:00" at bounding box center [348, 610] width 7 height 7
drag, startPoint x: 362, startPoint y: 608, endPoint x: 384, endPoint y: 608, distance: 22.9
click at [363, 608] on div "00:00" at bounding box center [657, 610] width 664 height 5
click at [389, 608] on div "00:00" at bounding box center [657, 610] width 664 height 5
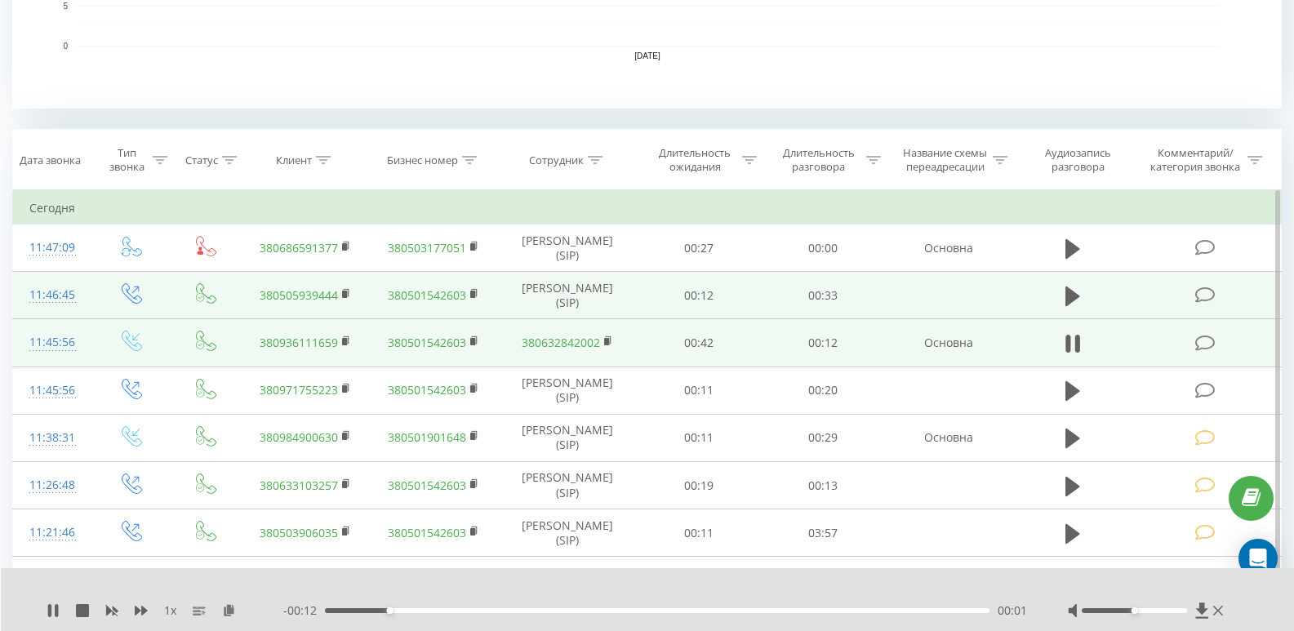
drag, startPoint x: 428, startPoint y: 605, endPoint x: 470, endPoint y: 605, distance: 41.6
click at [429, 605] on div "- 00:12 00:01 00:01" at bounding box center [655, 610] width 744 height 16
click at [476, 606] on div "- 00:11 00:01 00:01" at bounding box center [655, 610] width 744 height 16
click at [478, 610] on div "00:03" at bounding box center [657, 610] width 664 height 5
click at [539, 603] on div "- 00:10 00:03 00:03" at bounding box center [655, 610] width 744 height 16
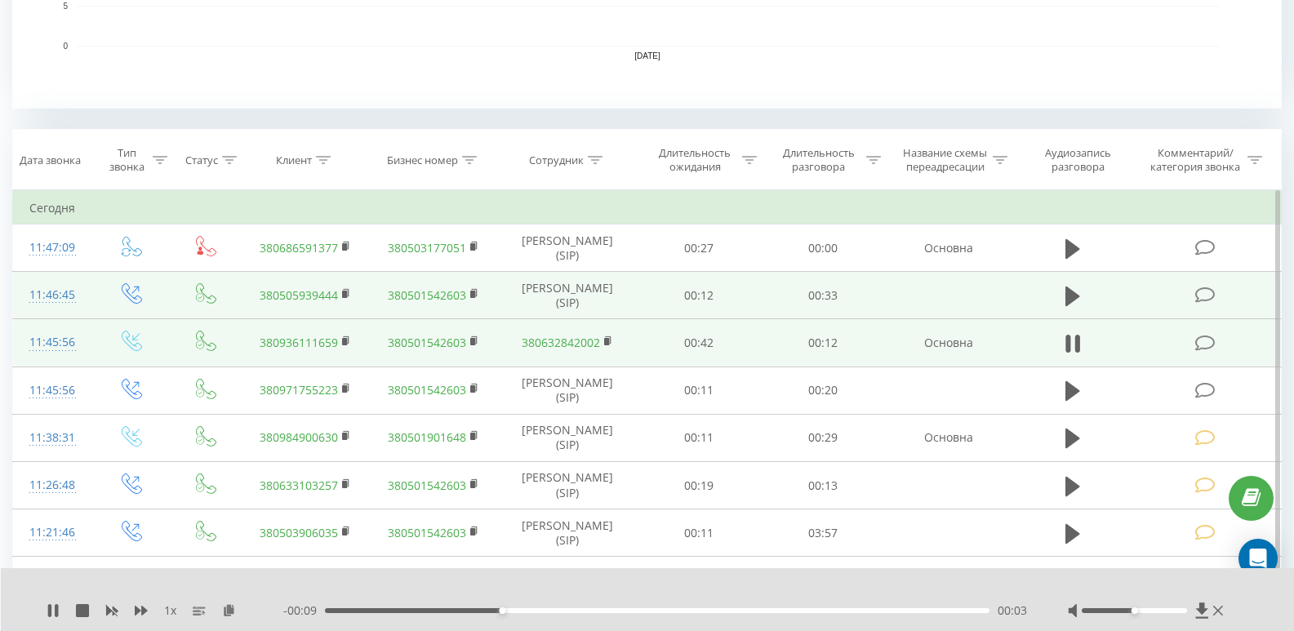
click at [544, 609] on div "00:03" at bounding box center [657, 610] width 664 height 5
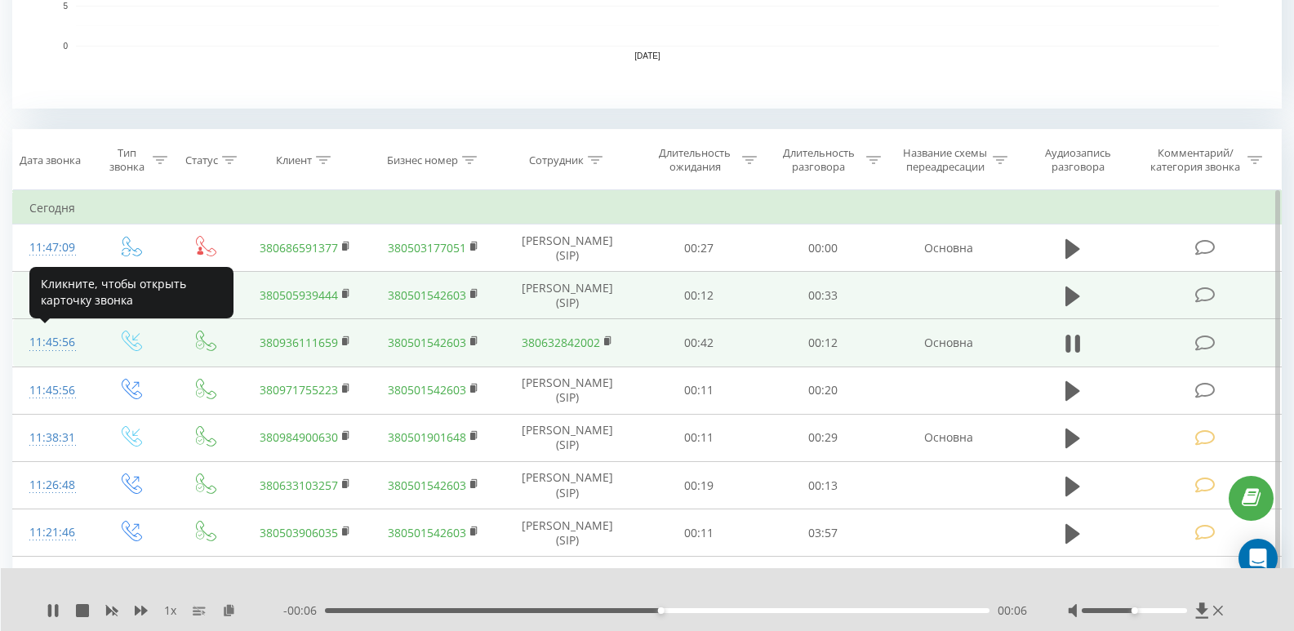
click at [65, 338] on div "11:45:56" at bounding box center [52, 342] width 47 height 32
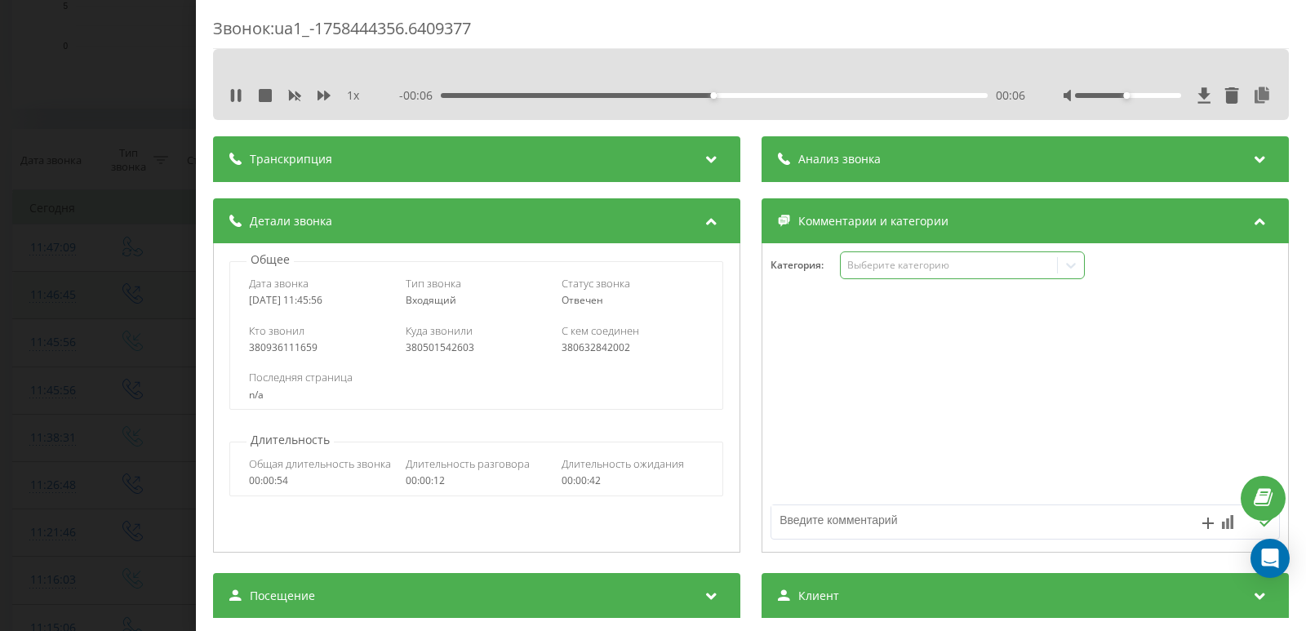
click at [888, 264] on div "Выберите категорию" at bounding box center [949, 265] width 204 height 13
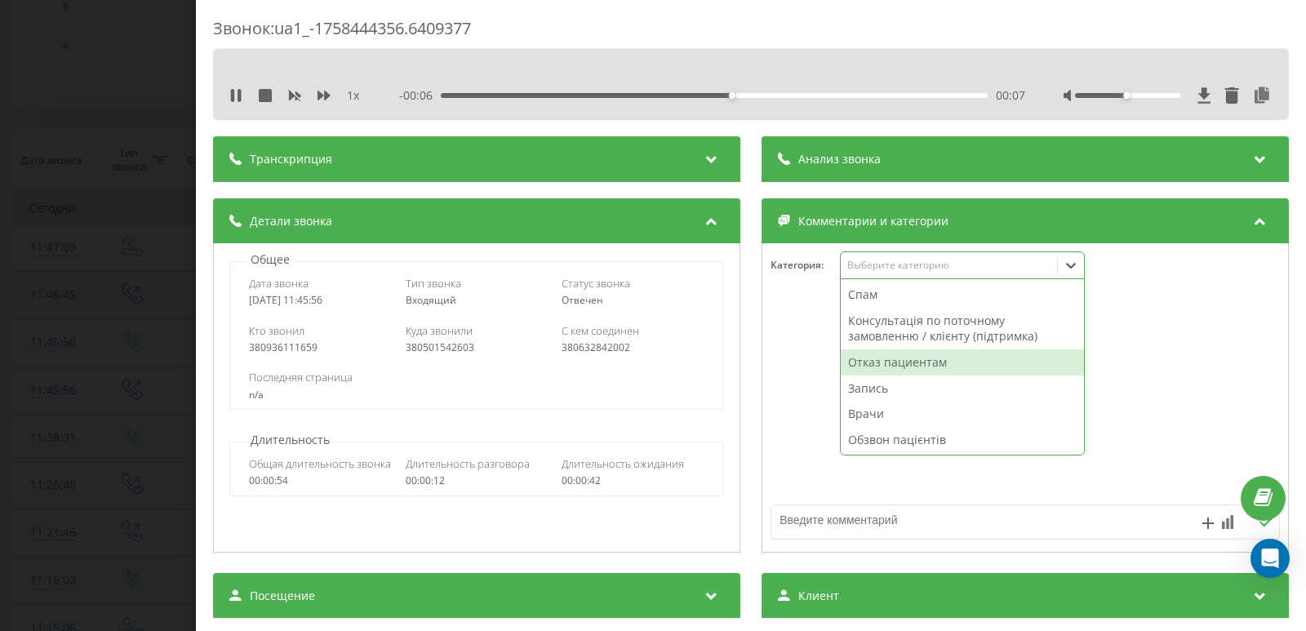
click at [873, 357] on div "Отказ пациентам" at bounding box center [962, 362] width 243 height 26
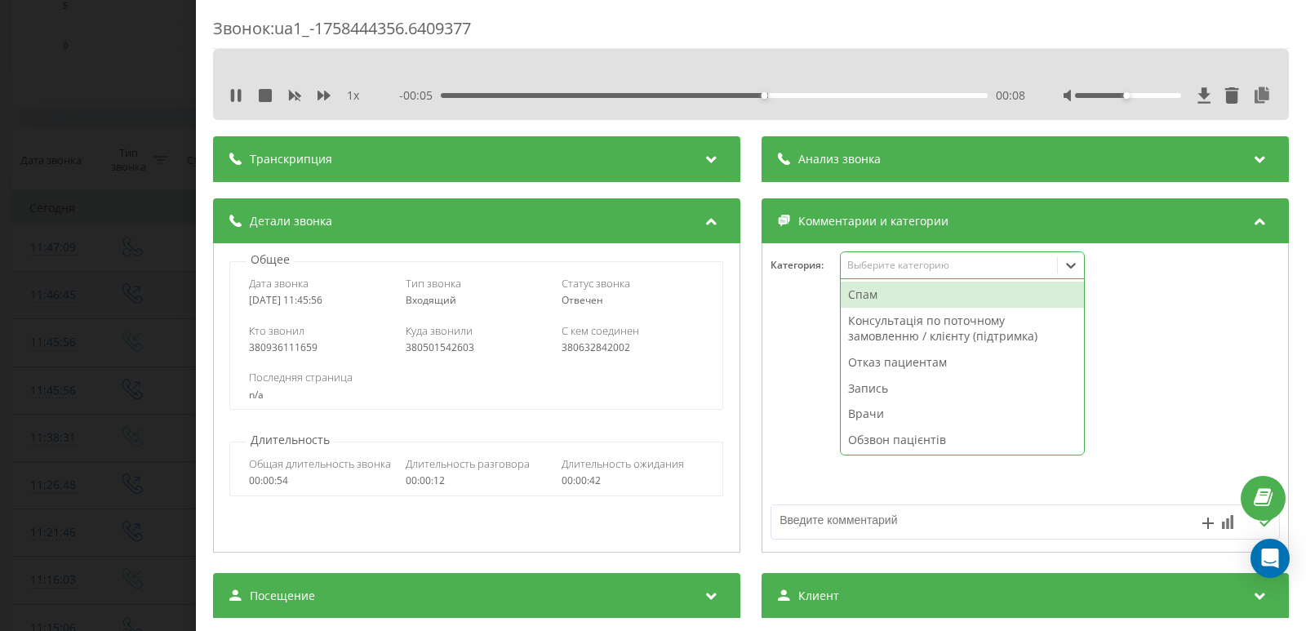
click at [849, 517] on textarea at bounding box center [974, 519] width 406 height 29
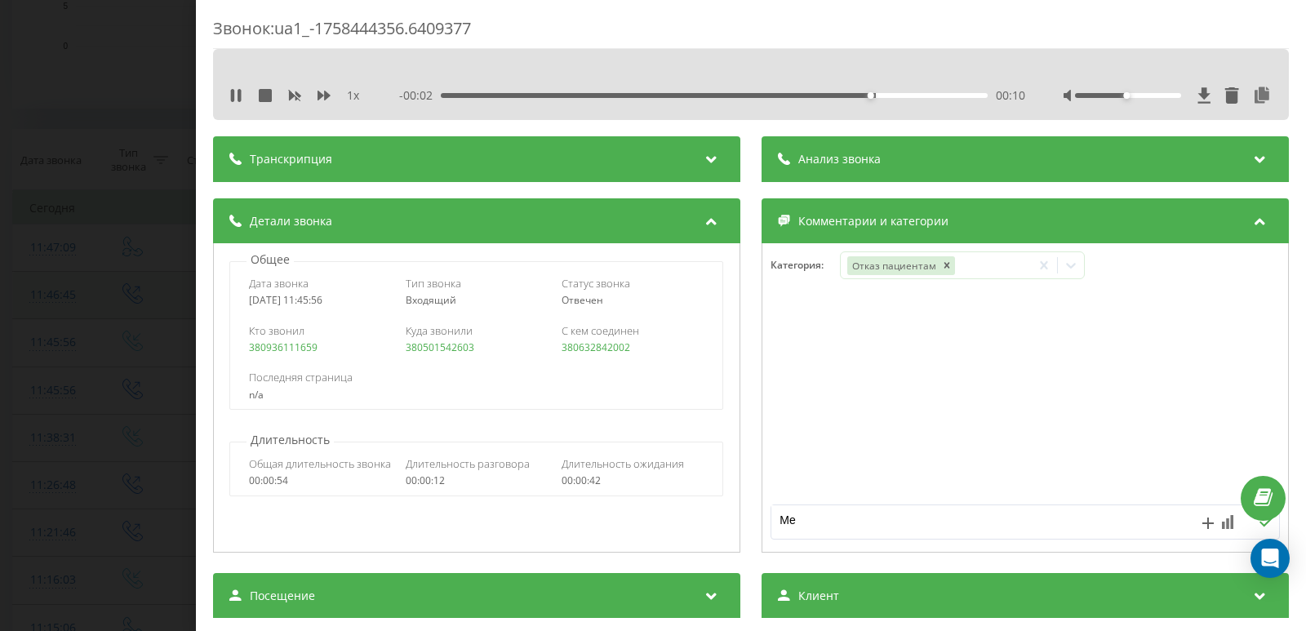
type textarea "М"
type textarea "м.Мерефа. [GEOGRAPHIC_DATA]"
click at [73, 248] on div "Звонок : ua1_-1758444356.6409377 1 x 00:00 00:13 00:13 Транскрипция Для анализа…" at bounding box center [653, 315] width 1306 height 631
